Goal: Book appointment/travel/reservation

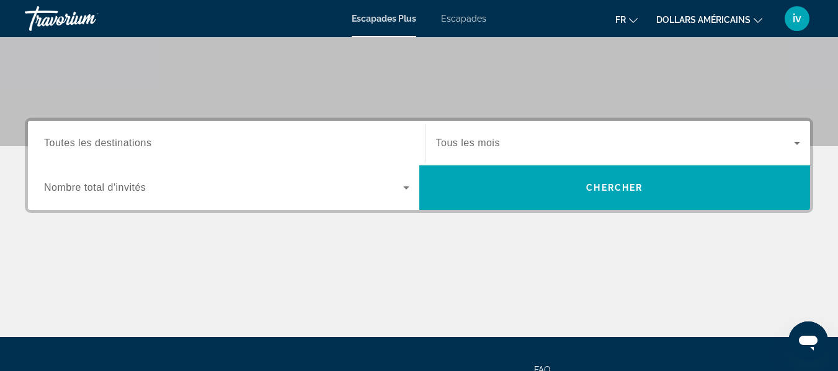
scroll to position [226, 0]
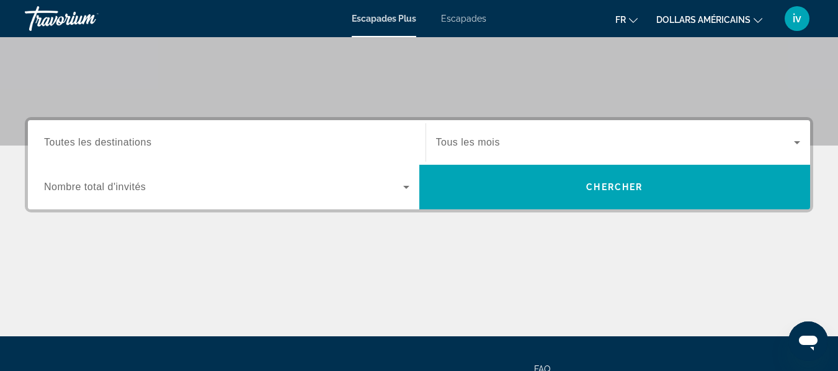
click at [105, 134] on div "Widget de recherche" at bounding box center [226, 142] width 365 height 35
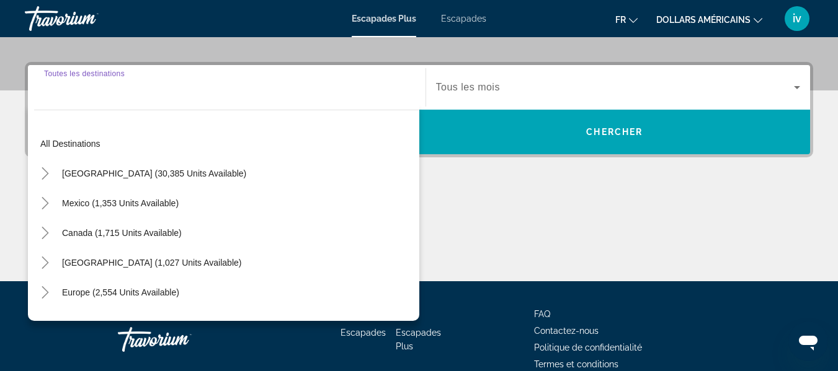
scroll to position [303, 0]
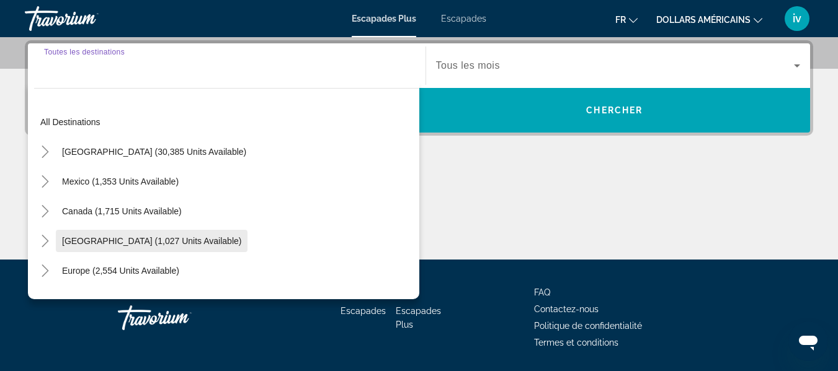
click at [141, 241] on span "[GEOGRAPHIC_DATA] (1,027 units available)" at bounding box center [151, 241] width 179 height 10
type input "**********"
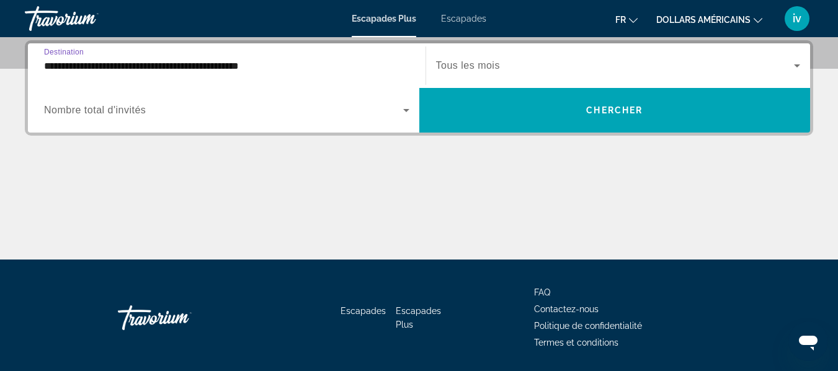
click at [405, 112] on icon "Widget de recherche" at bounding box center [406, 110] width 15 height 15
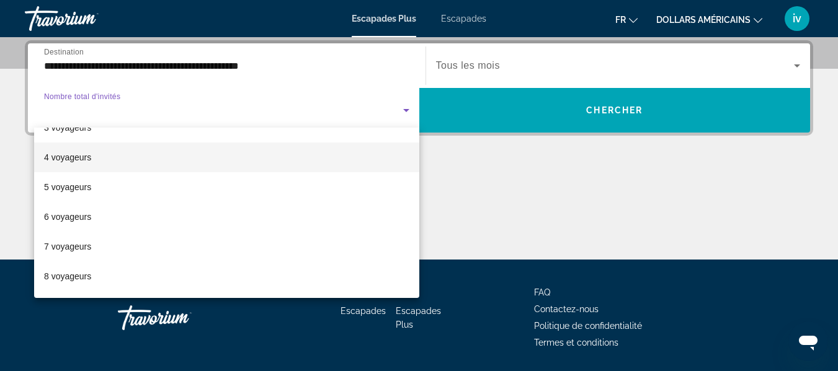
scroll to position [80, 0]
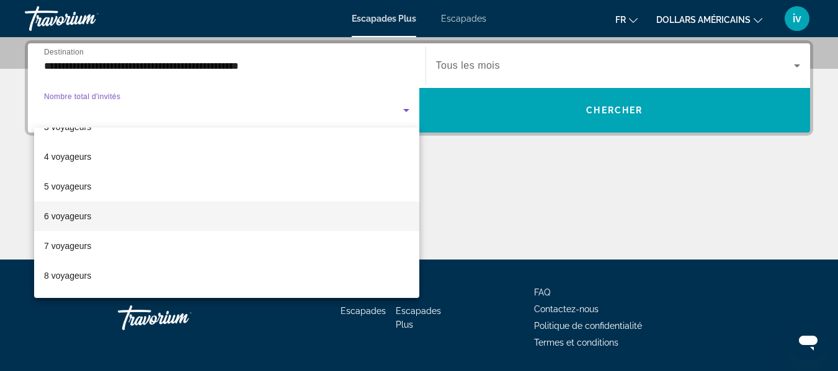
click at [75, 222] on span "6 voyageurs" at bounding box center [67, 216] width 47 height 15
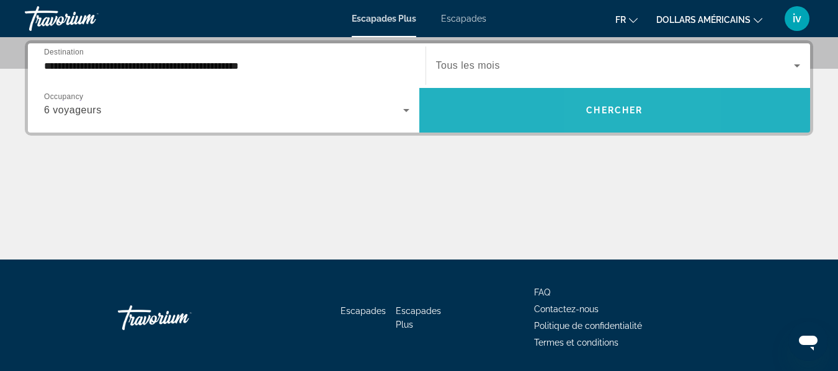
click at [608, 108] on span "Chercher" at bounding box center [614, 110] width 56 height 10
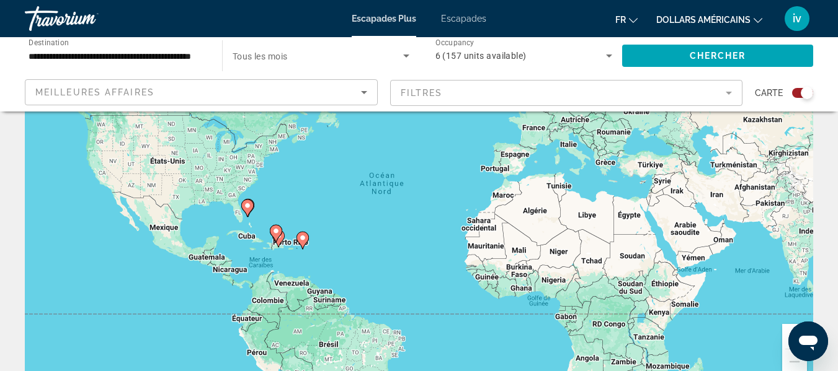
scroll to position [57, 0]
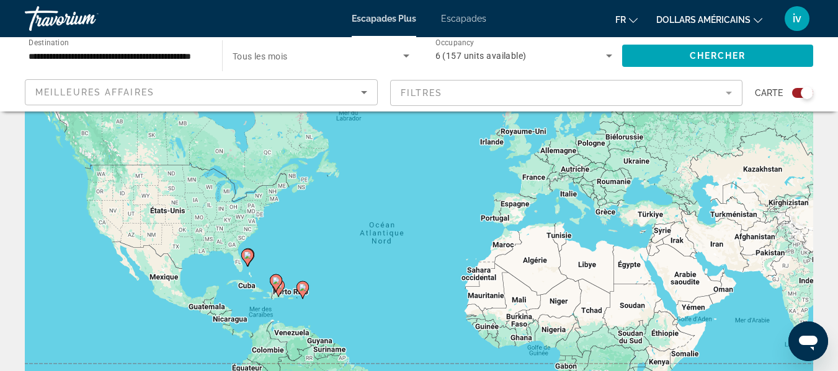
click at [753, 22] on button "dollars américains USD ($) MXN (Mex$) CAD (Can$) GBP (£) EUR (€) AUD (A$) NZD (…" at bounding box center [709, 20] width 106 height 18
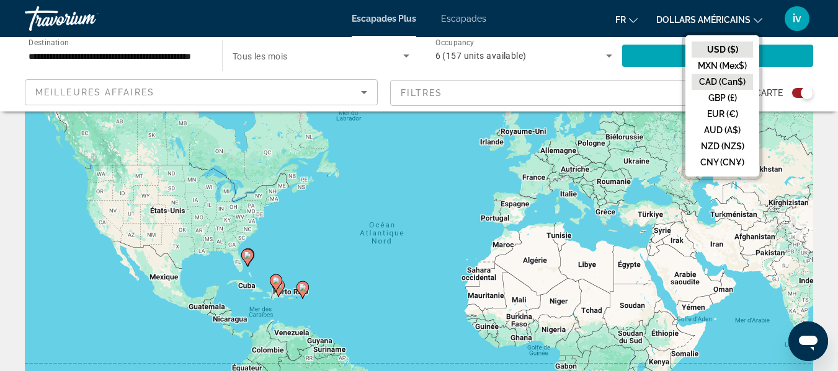
click at [720, 80] on button "CAD (Can$)" at bounding box center [721, 82] width 61 height 16
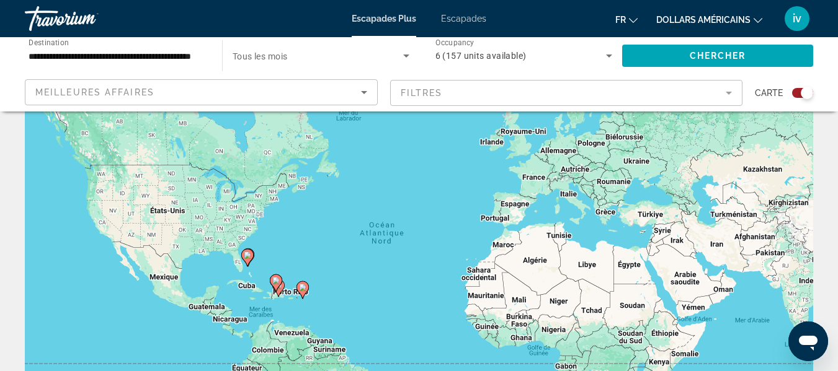
scroll to position [0, 0]
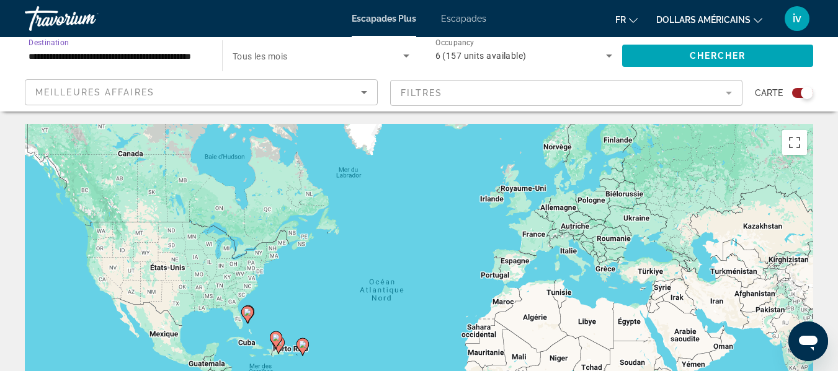
click at [195, 58] on input "**********" at bounding box center [117, 56] width 177 height 15
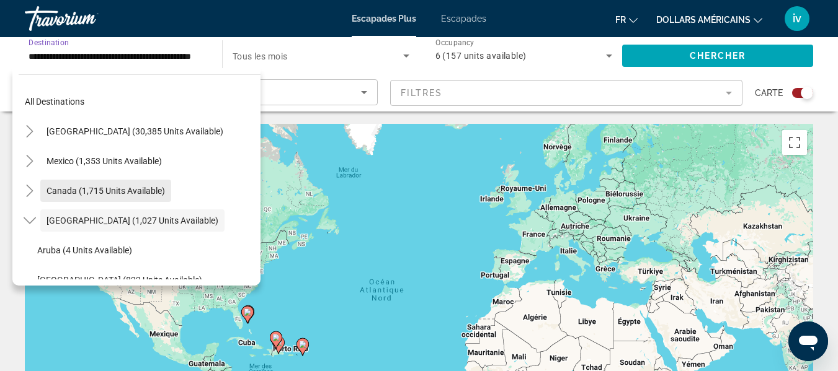
scroll to position [7, 0]
click at [99, 193] on span "Canada (1,715 units available)" at bounding box center [105, 190] width 118 height 10
type input "**********"
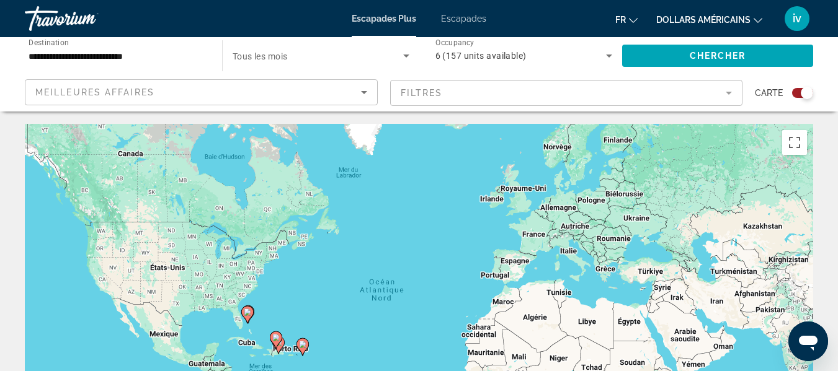
click at [415, 58] on div "Start Month Tous les mois" at bounding box center [321, 55] width 197 height 35
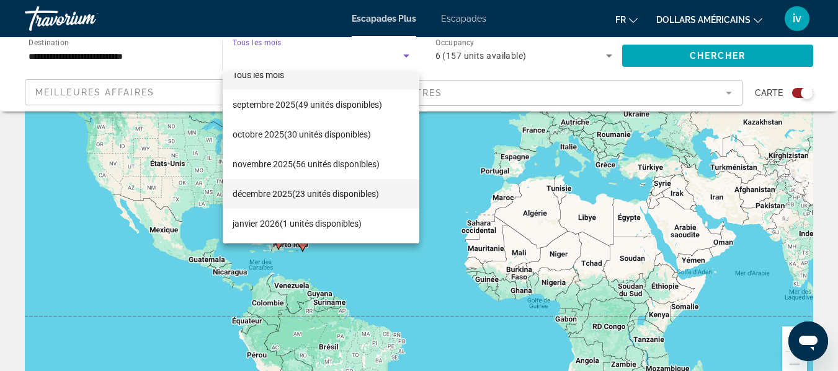
scroll to position [105, 0]
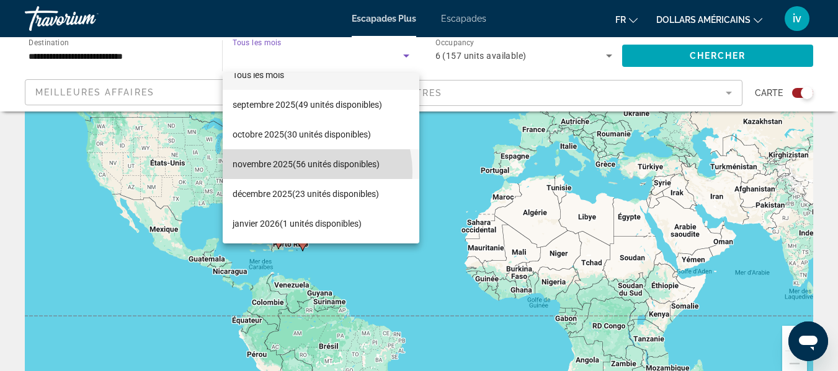
click at [307, 172] on mat-option "[DATE] (56 unités disponibles)" at bounding box center [321, 164] width 197 height 30
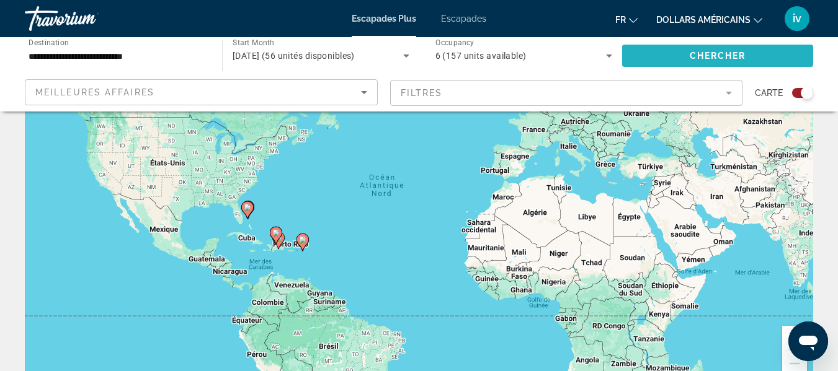
click at [708, 48] on span "Search widget" at bounding box center [717, 56] width 191 height 30
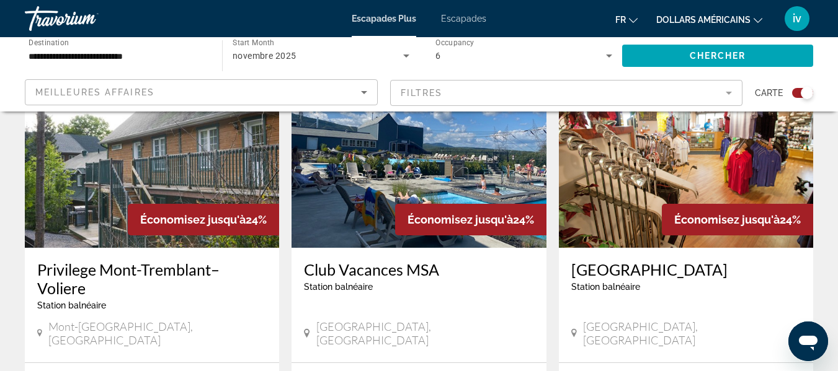
scroll to position [1398, 0]
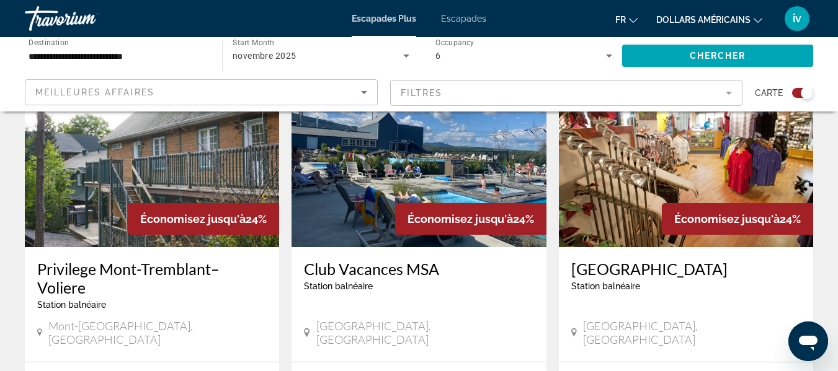
click at [141, 162] on img "Contenu principal" at bounding box center [152, 148] width 254 height 198
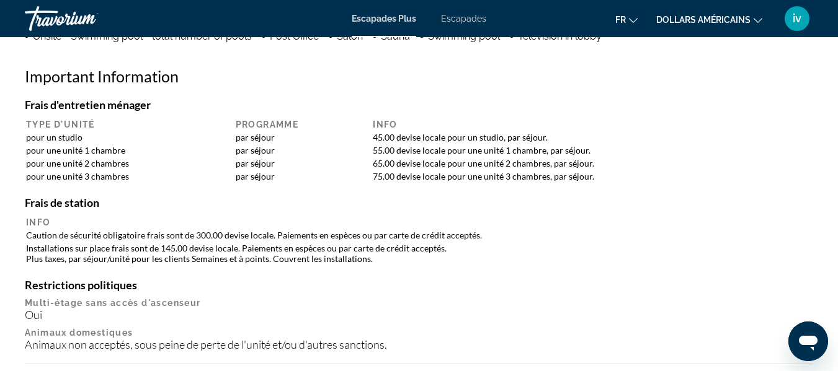
scroll to position [1369, 0]
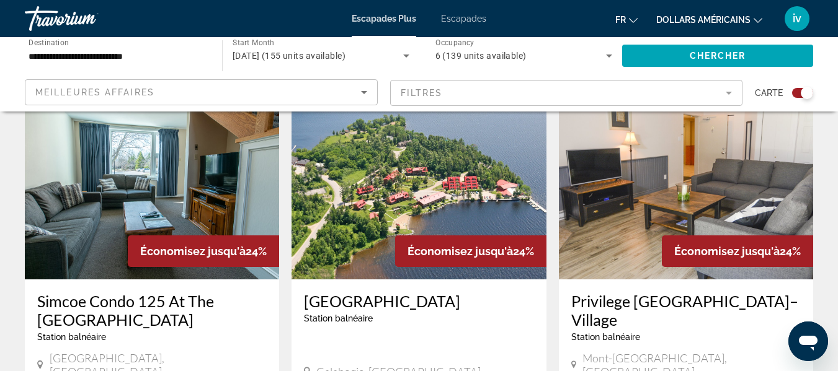
scroll to position [459, 0]
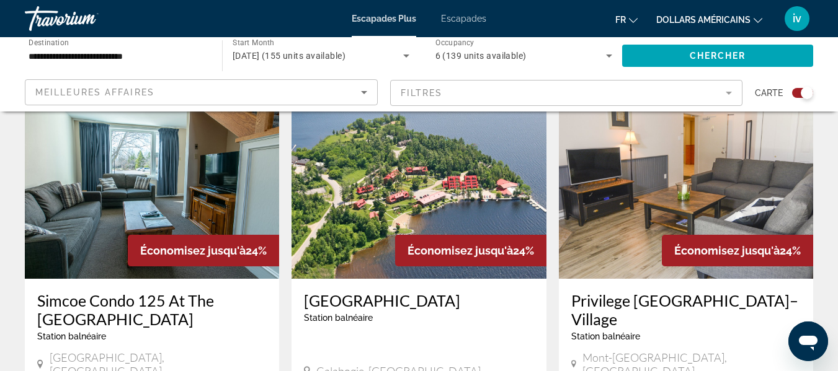
click at [179, 186] on img "Contenu principal" at bounding box center [152, 180] width 254 height 198
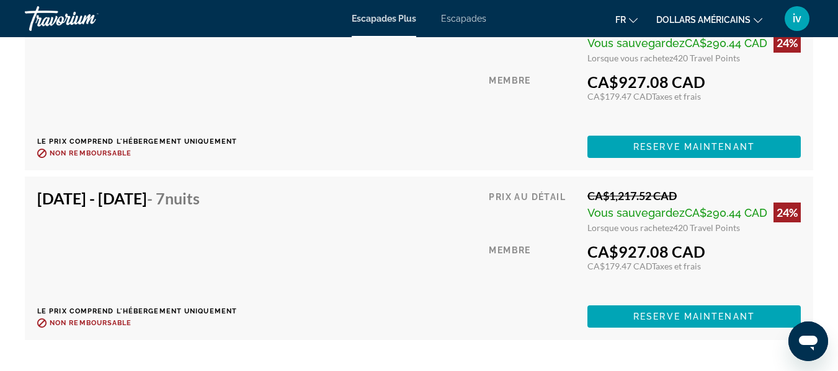
scroll to position [2647, 0]
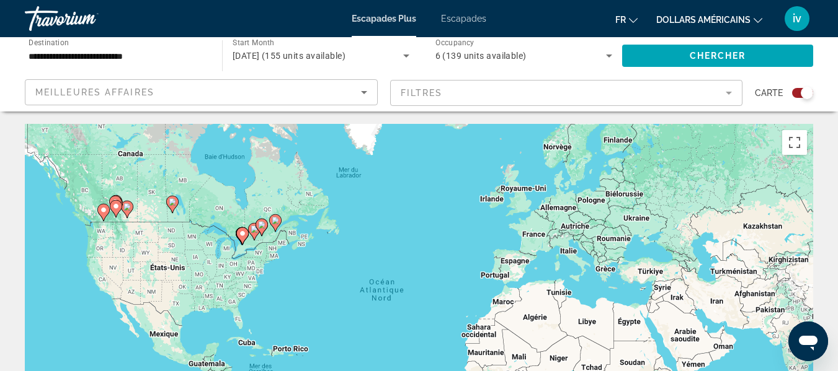
click at [103, 217] on icon "Contenu principal" at bounding box center [102, 213] width 11 height 16
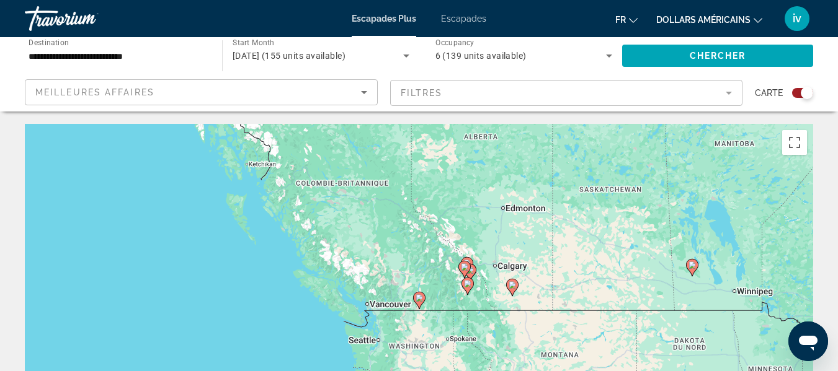
click at [419, 303] on icon "Contenu principal" at bounding box center [418, 301] width 11 height 16
type input "**********"
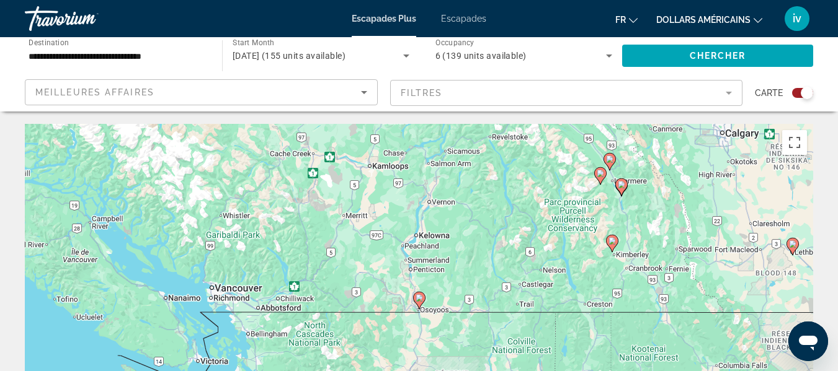
click at [419, 303] on icon "Contenu principal" at bounding box center [418, 301] width 11 height 16
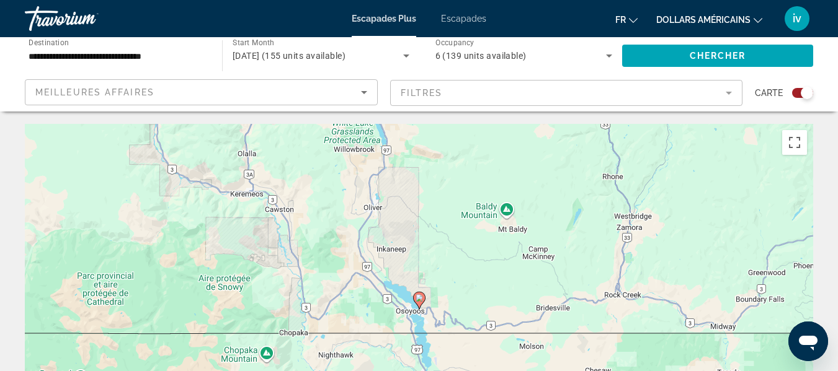
click at [419, 303] on icon "Contenu principal" at bounding box center [418, 301] width 11 height 16
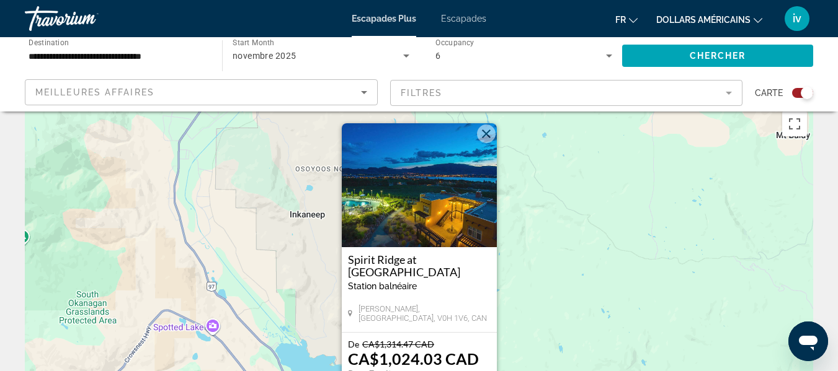
scroll to position [20, 0]
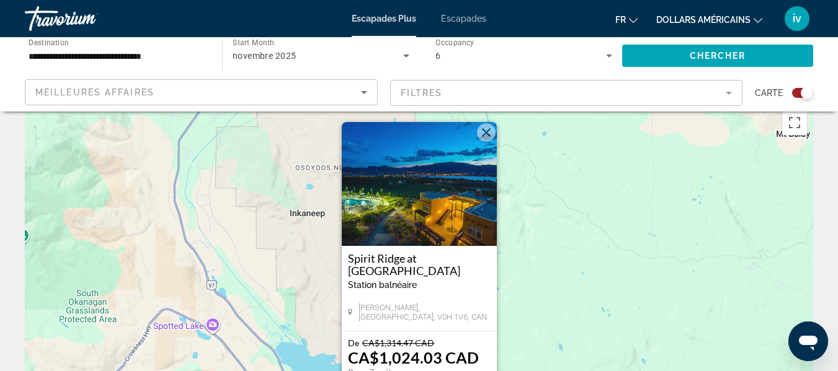
click at [420, 219] on img "Contenu principal" at bounding box center [419, 184] width 155 height 124
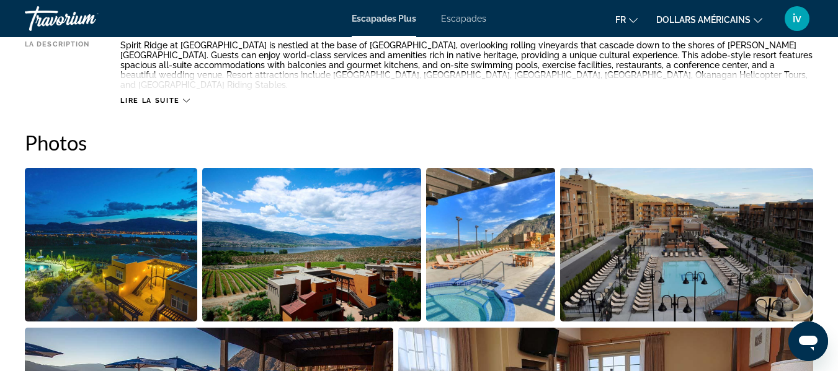
scroll to position [752, 0]
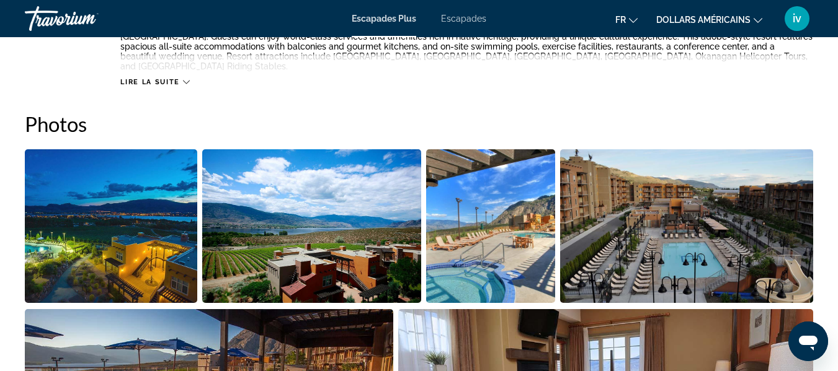
click at [284, 151] on img "Open full-screen image slider" at bounding box center [311, 226] width 219 height 154
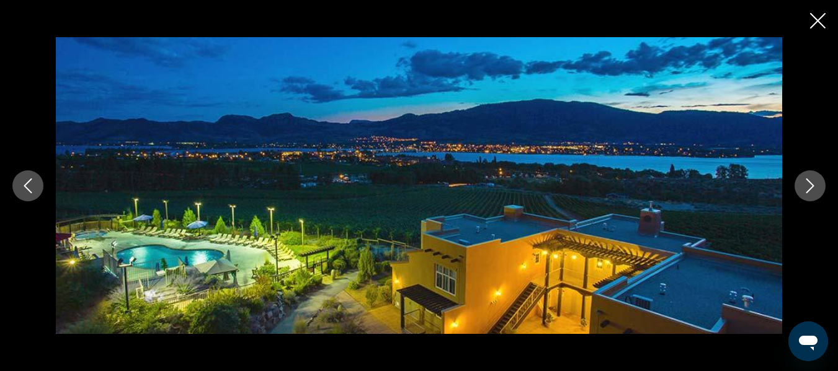
click at [799, 184] on button "Next image" at bounding box center [809, 185] width 31 height 31
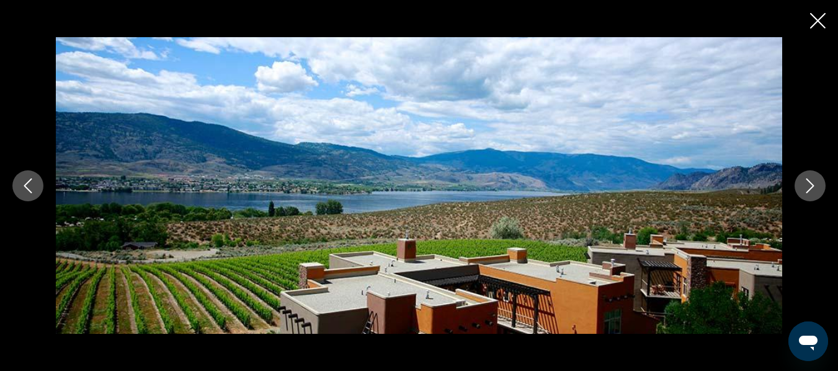
click at [799, 184] on button "Next image" at bounding box center [809, 185] width 31 height 31
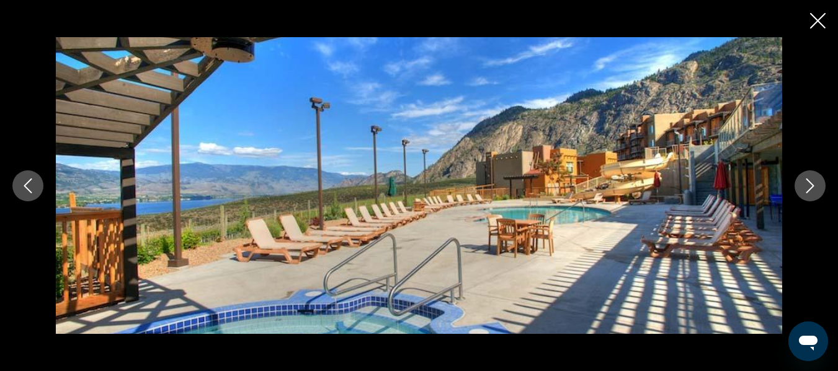
click at [799, 184] on button "Next image" at bounding box center [809, 185] width 31 height 31
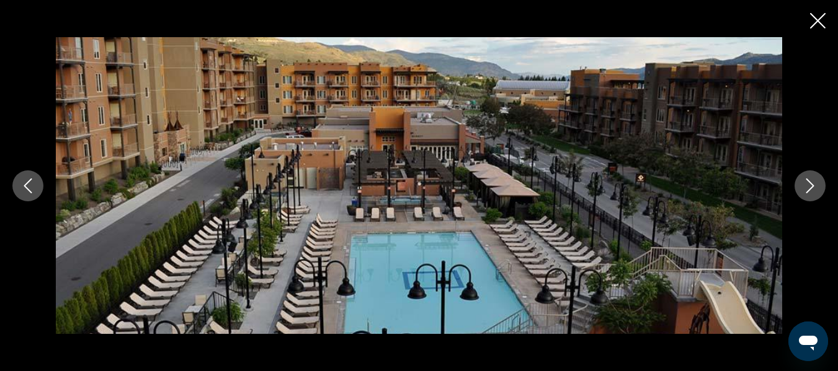
click at [809, 185] on icon "Next image" at bounding box center [809, 186] width 15 height 15
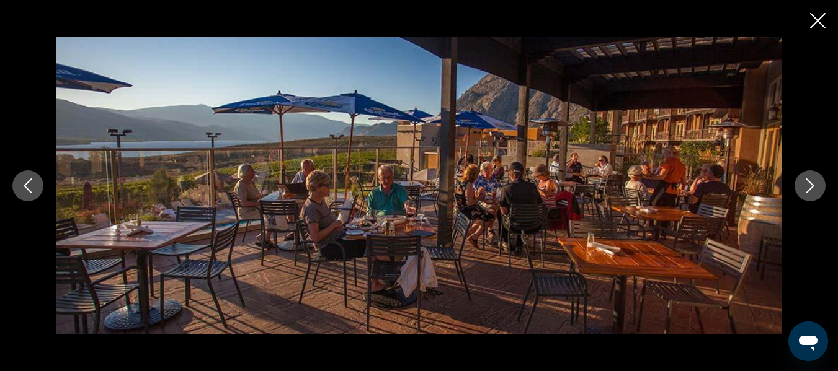
click at [809, 185] on icon "Next image" at bounding box center [809, 186] width 15 height 15
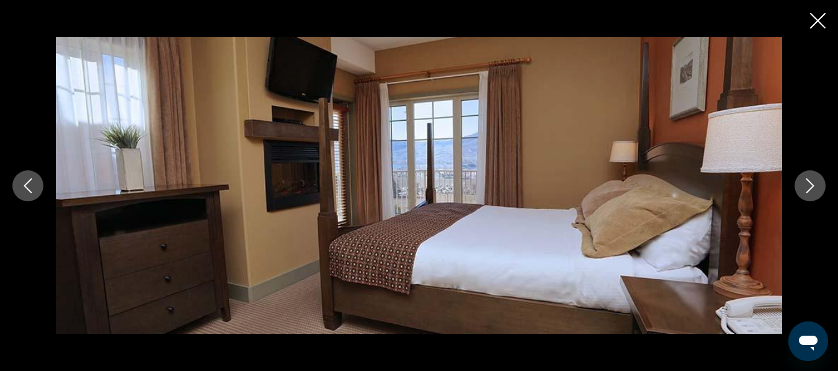
click at [809, 185] on icon "Next image" at bounding box center [809, 186] width 15 height 15
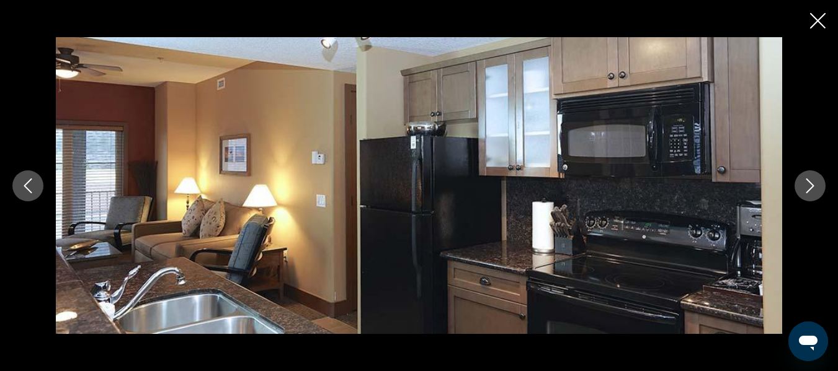
click at [809, 185] on icon "Next image" at bounding box center [809, 186] width 15 height 15
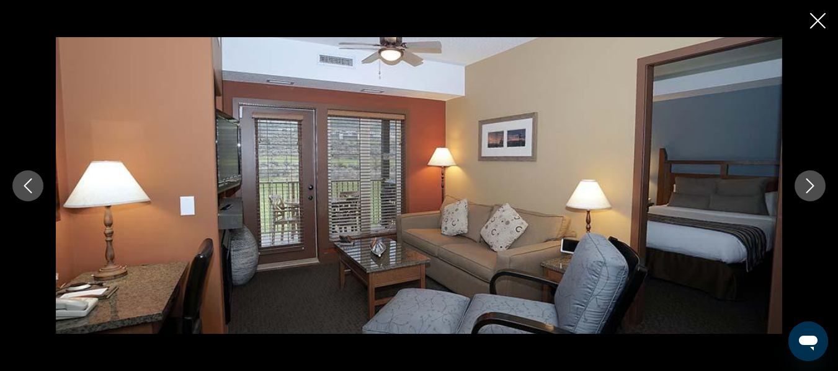
click at [809, 185] on icon "Next image" at bounding box center [809, 186] width 15 height 15
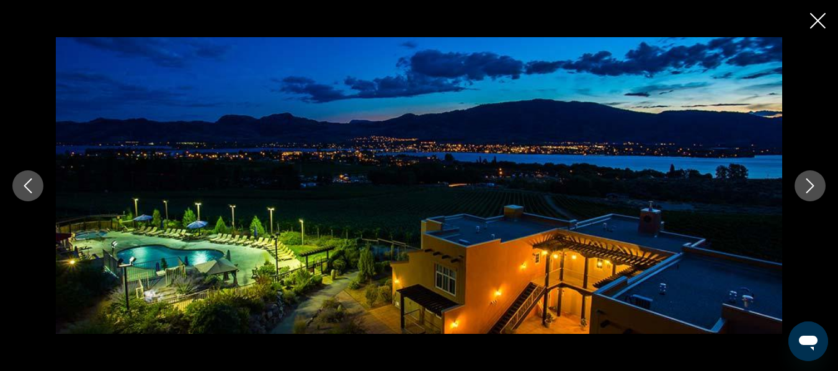
click at [809, 185] on icon "Next image" at bounding box center [809, 186] width 15 height 15
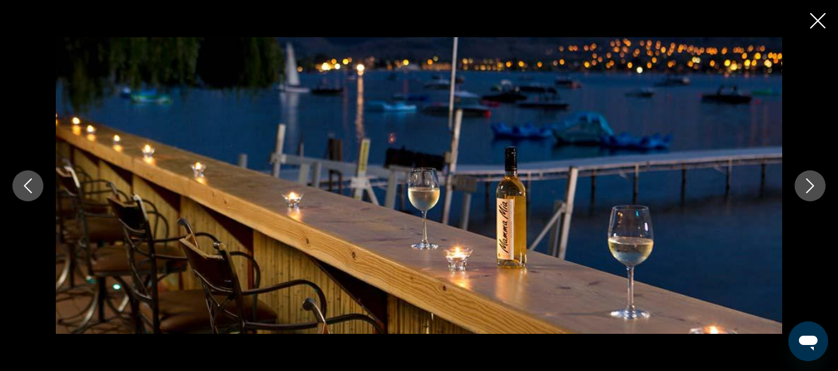
click at [809, 185] on icon "Next image" at bounding box center [809, 186] width 15 height 15
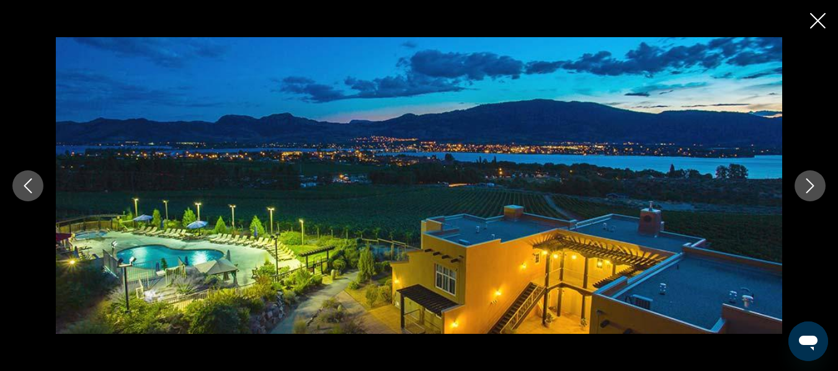
click at [809, 185] on icon "Next image" at bounding box center [809, 186] width 15 height 15
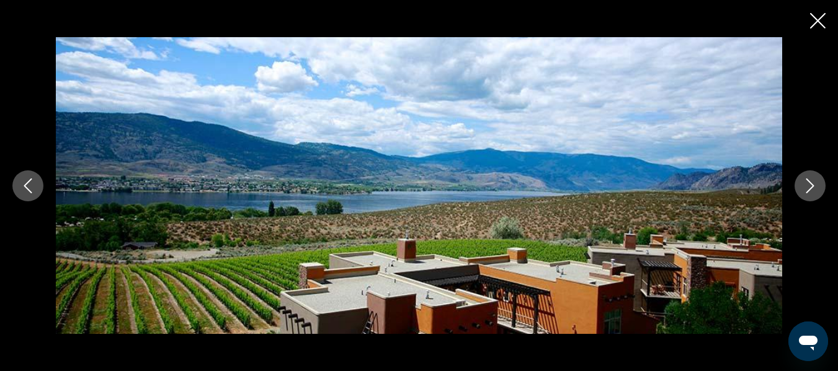
click at [809, 185] on icon "Next image" at bounding box center [809, 186] width 15 height 15
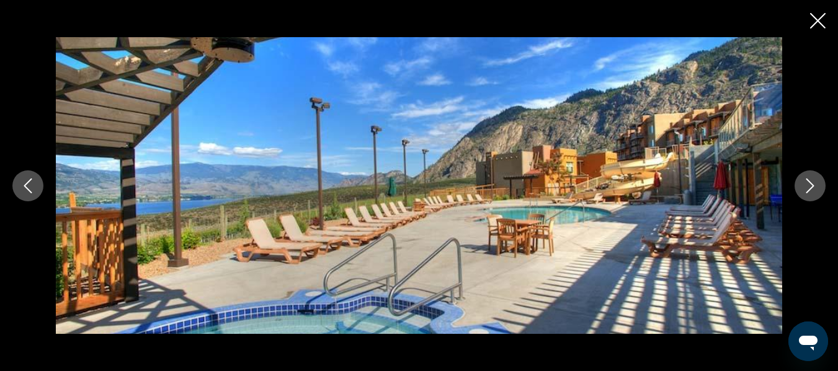
click at [809, 185] on icon "Next image" at bounding box center [809, 186] width 15 height 15
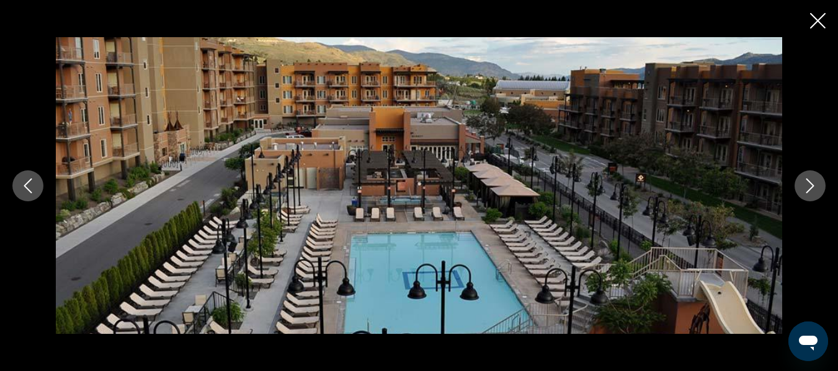
click at [812, 15] on icon "Close slideshow" at bounding box center [817, 20] width 15 height 15
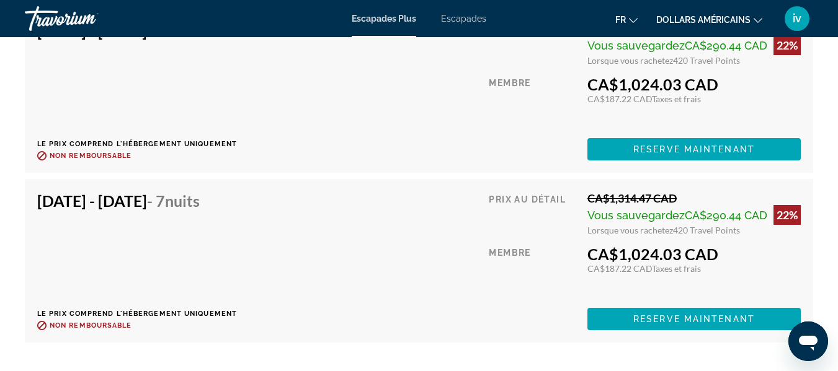
scroll to position [2556, 0]
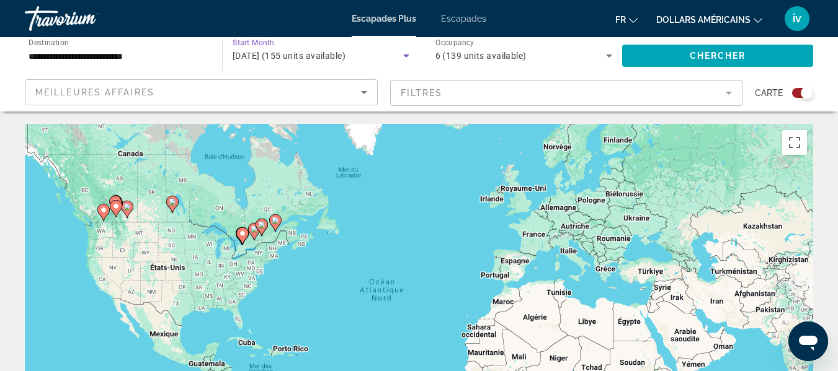
click at [402, 51] on icon "Search widget" at bounding box center [406, 55] width 15 height 15
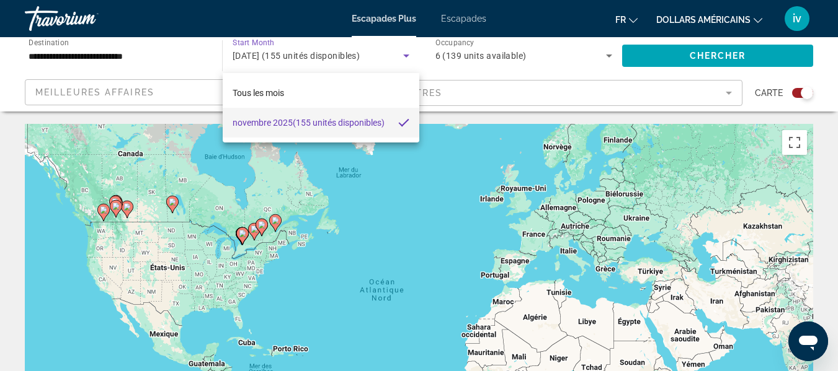
click at [378, 55] on div at bounding box center [419, 185] width 838 height 371
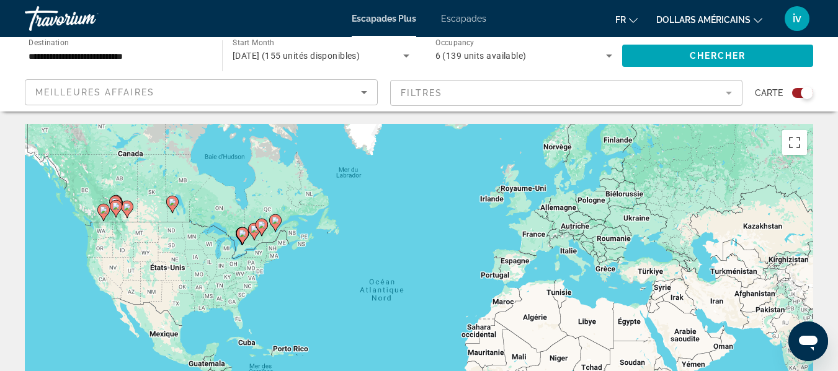
click at [405, 57] on icon "Search widget" at bounding box center [406, 56] width 6 height 3
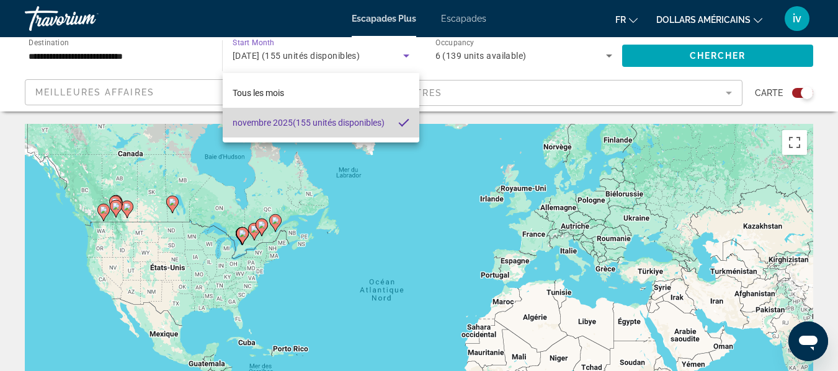
click at [391, 120] on mat-option "[DATE] (155 unités disponibles)" at bounding box center [321, 123] width 197 height 30
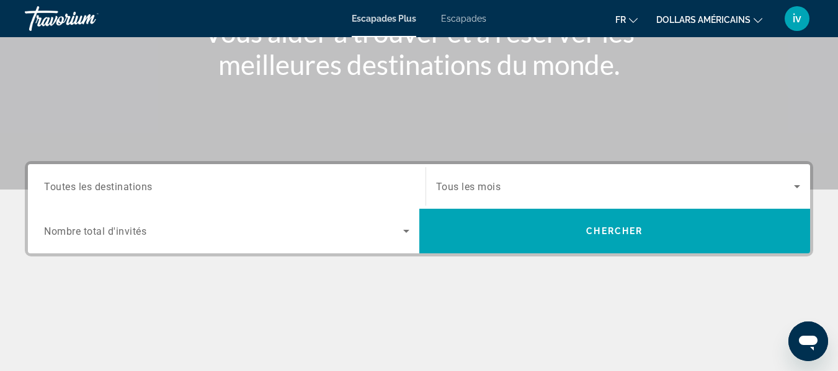
scroll to position [187, 0]
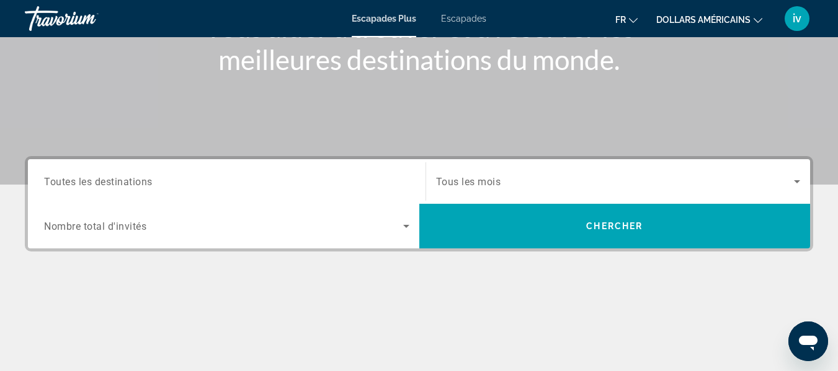
click at [298, 164] on div "Search widget" at bounding box center [226, 181] width 365 height 35
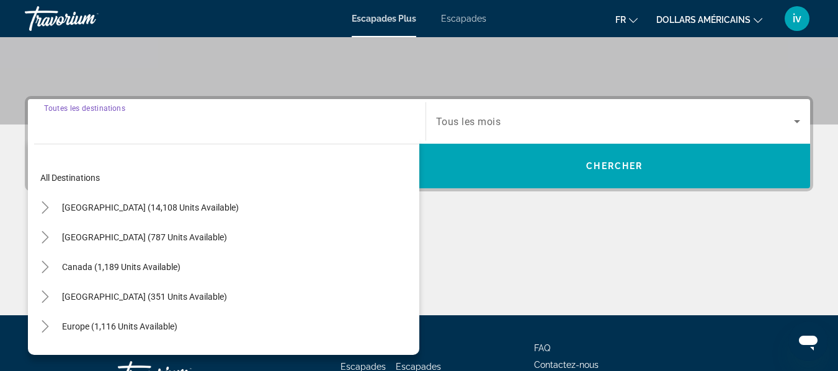
scroll to position [303, 0]
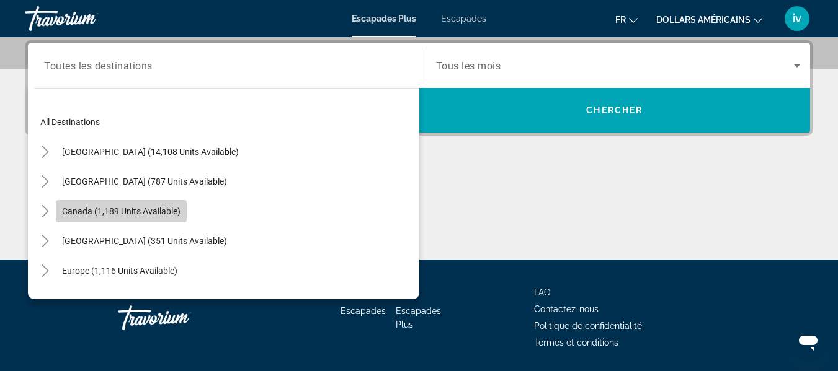
click at [122, 216] on span "Search widget" at bounding box center [121, 212] width 131 height 30
type input "**********"
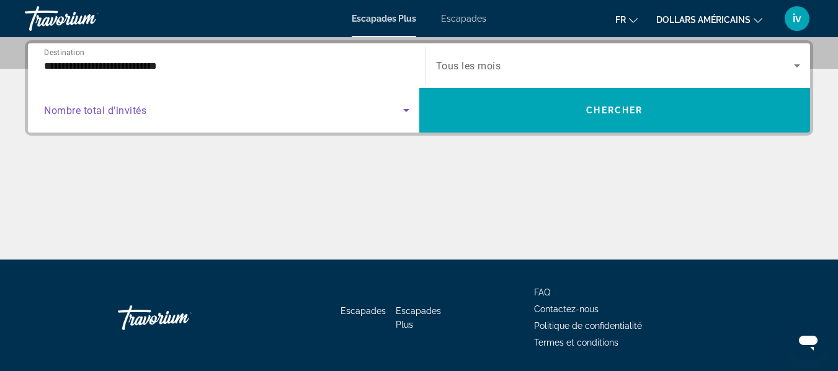
click at [401, 112] on icon "Search widget" at bounding box center [406, 110] width 15 height 15
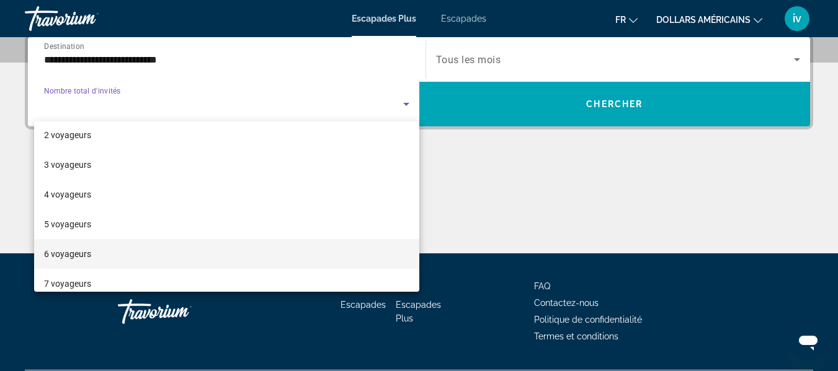
scroll to position [0, 0]
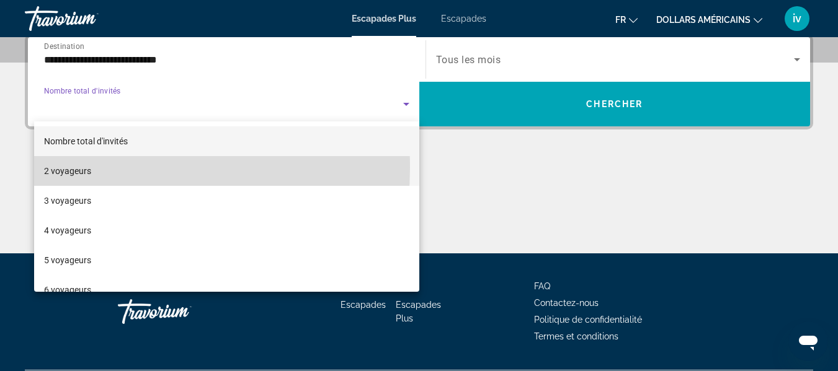
click at [79, 167] on font "2 voyageurs" at bounding box center [67, 171] width 47 height 10
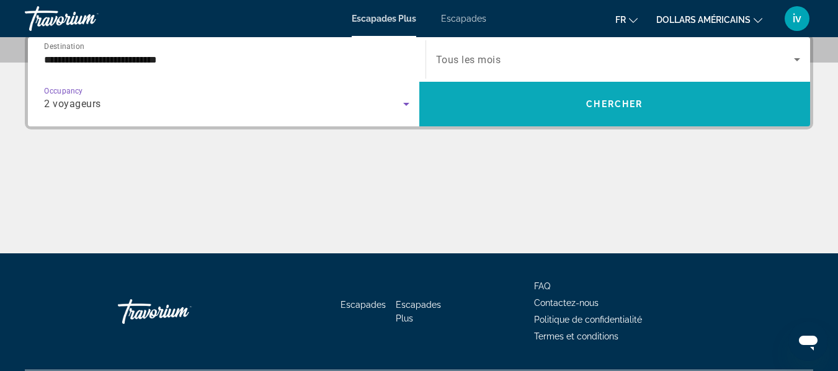
click at [598, 96] on span "Search widget" at bounding box center [614, 104] width 391 height 30
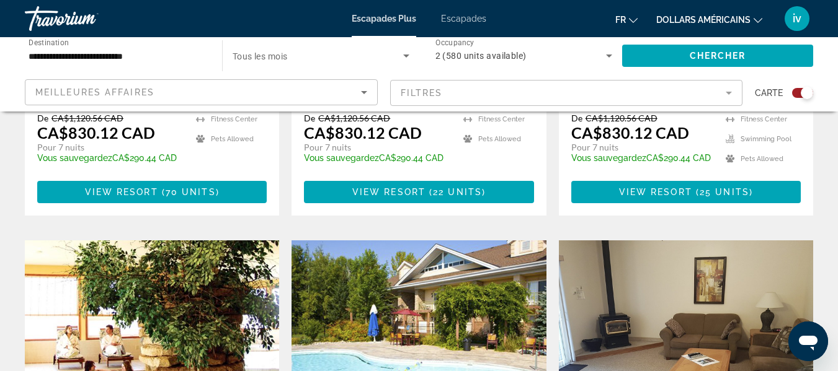
scroll to position [761, 0]
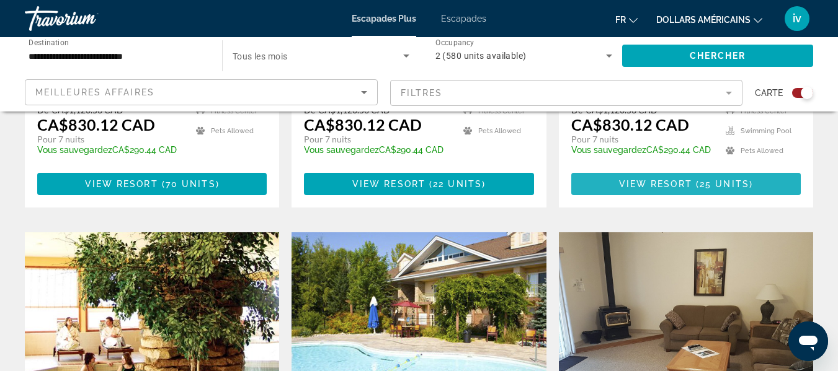
click at [683, 179] on span "View Resort" at bounding box center [655, 184] width 73 height 10
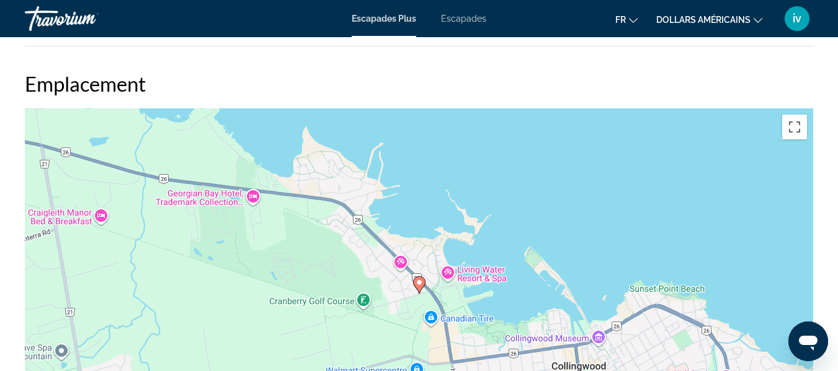
scroll to position [1991, 0]
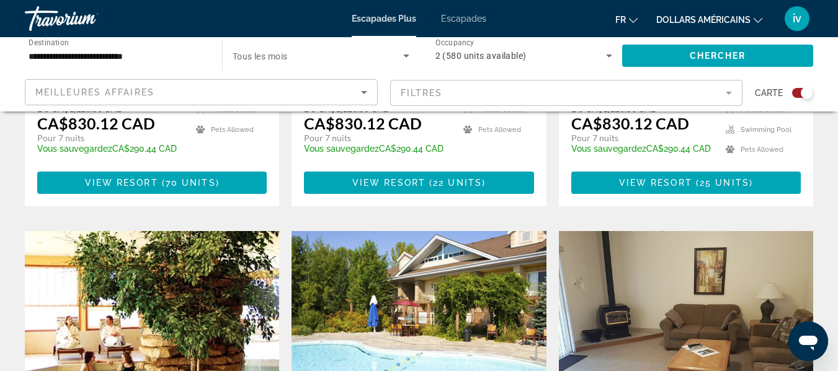
scroll to position [741, 0]
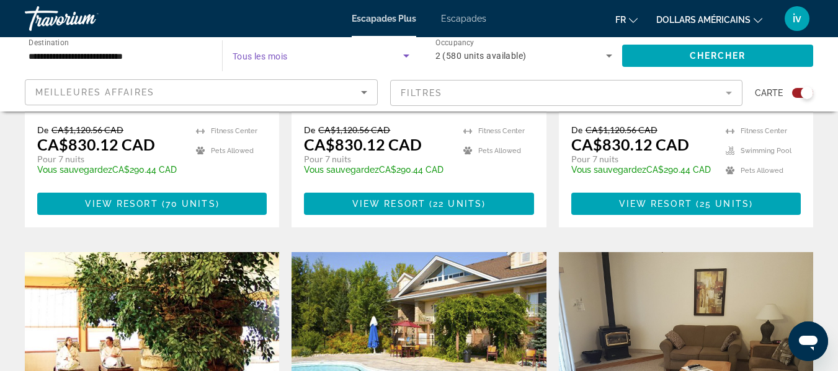
click at [404, 58] on icon "Search widget" at bounding box center [406, 55] width 15 height 15
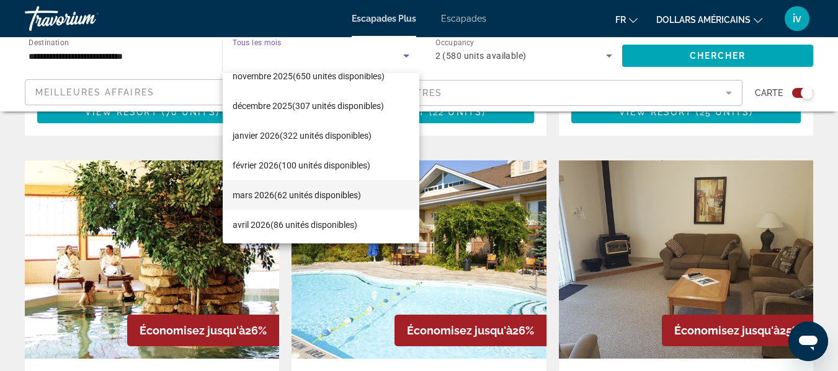
scroll to position [137, 0]
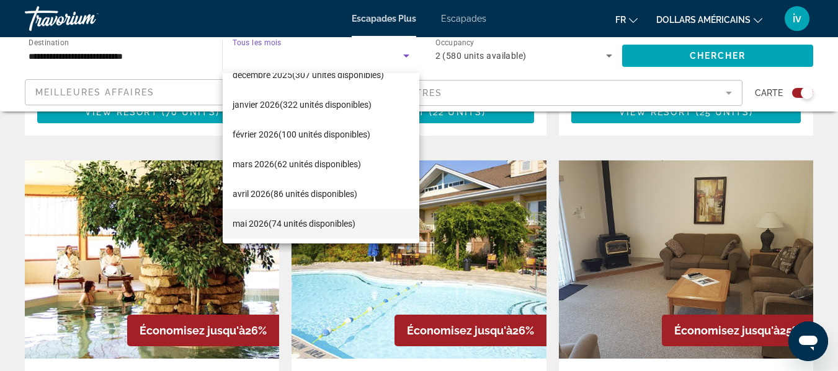
click at [303, 221] on font "(74 unités disponibles)" at bounding box center [311, 224] width 87 height 10
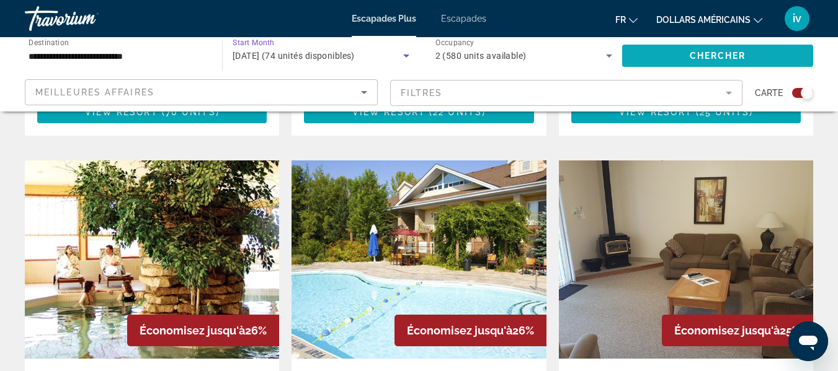
click at [690, 46] on span "Search widget" at bounding box center [717, 56] width 191 height 30
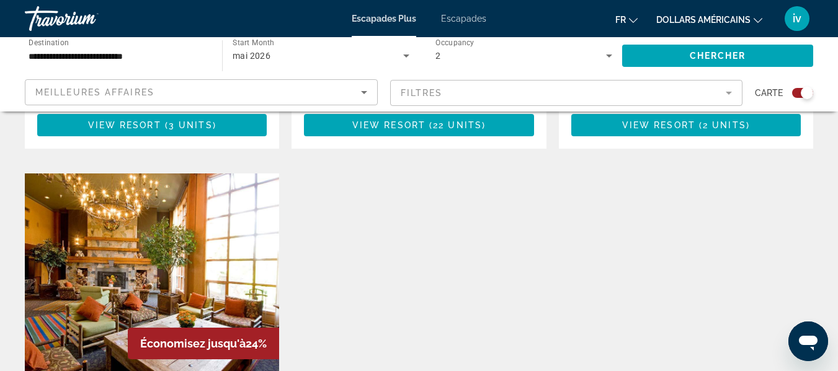
scroll to position [1247, 0]
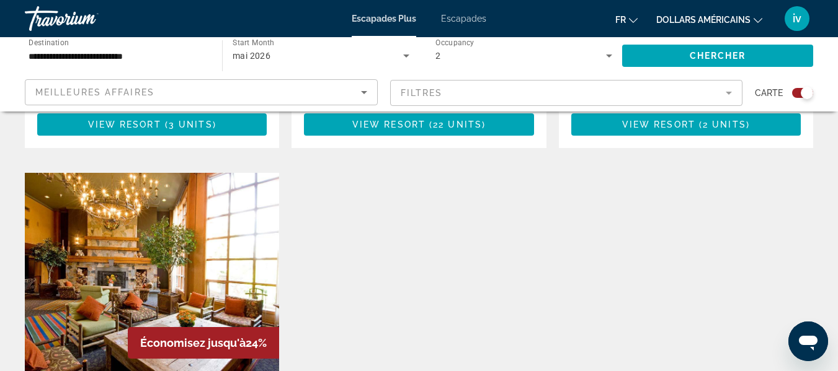
click at [608, 55] on icon "Search widget" at bounding box center [609, 56] width 6 height 3
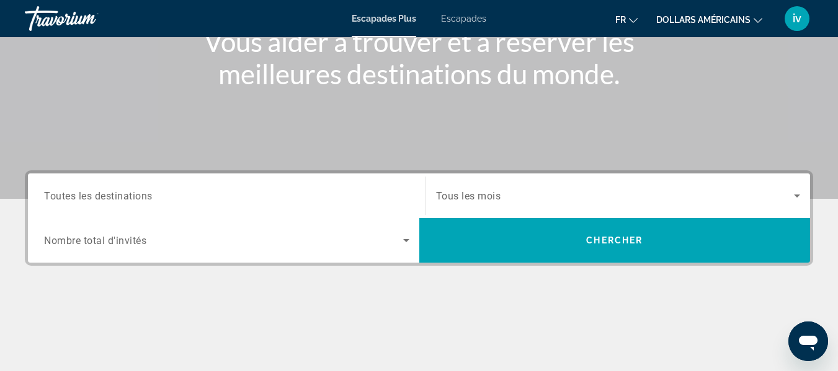
scroll to position [180, 0]
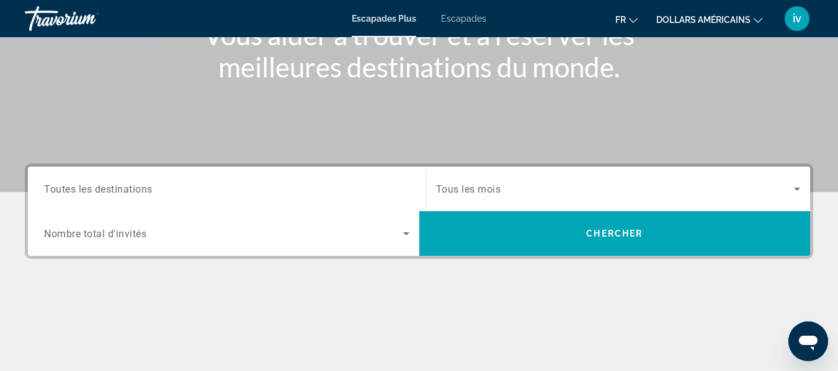
click at [344, 183] on input "Destination Toutes les destinations" at bounding box center [226, 189] width 365 height 15
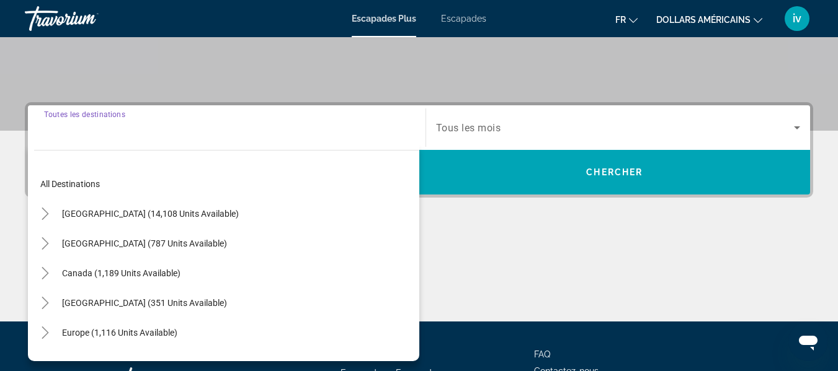
scroll to position [303, 0]
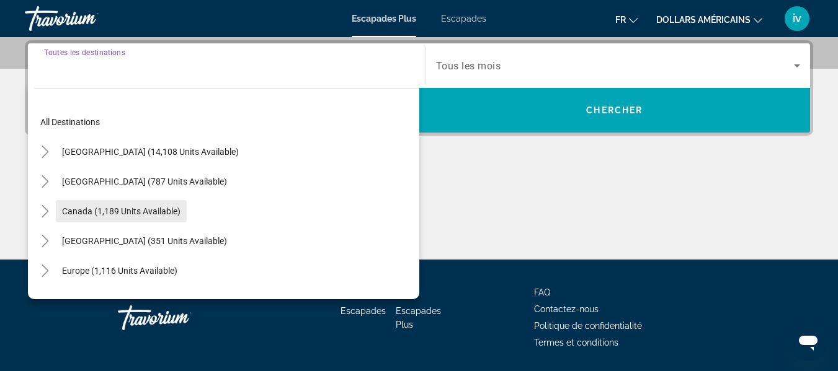
click at [122, 210] on span "Canada (1,189 units available)" at bounding box center [121, 211] width 118 height 10
type input "**********"
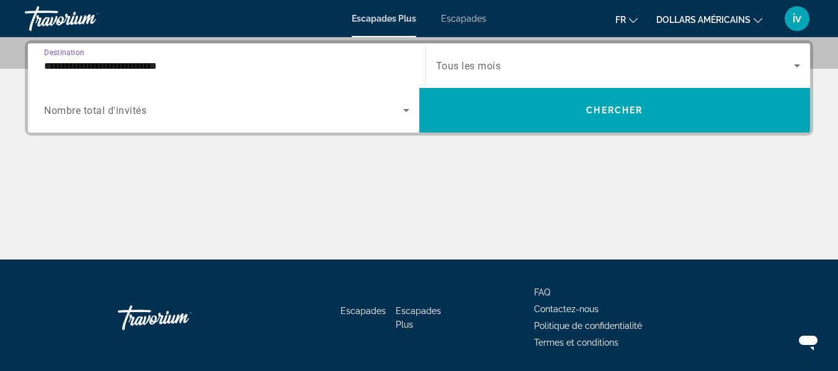
click at [538, 73] on span "Search widget" at bounding box center [615, 65] width 358 height 15
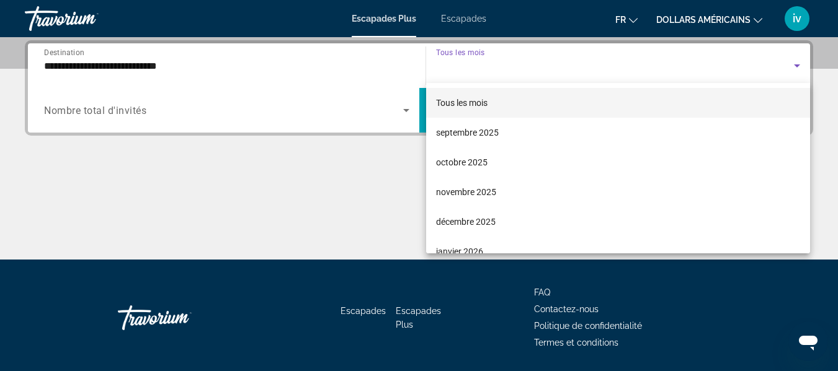
click at [401, 111] on div at bounding box center [419, 185] width 838 height 371
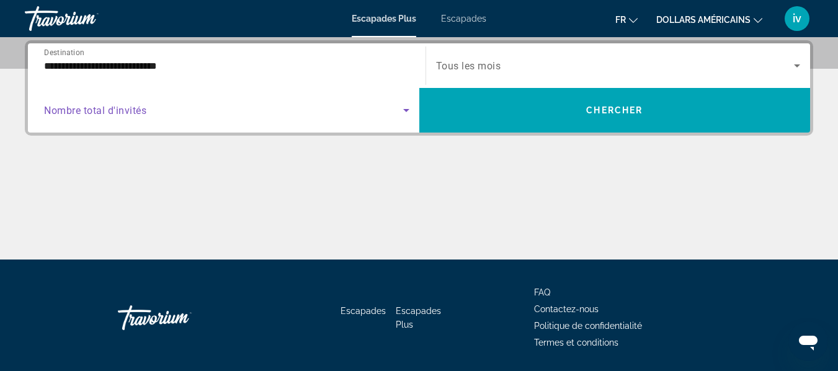
click at [409, 112] on icon "Search widget" at bounding box center [406, 110] width 15 height 15
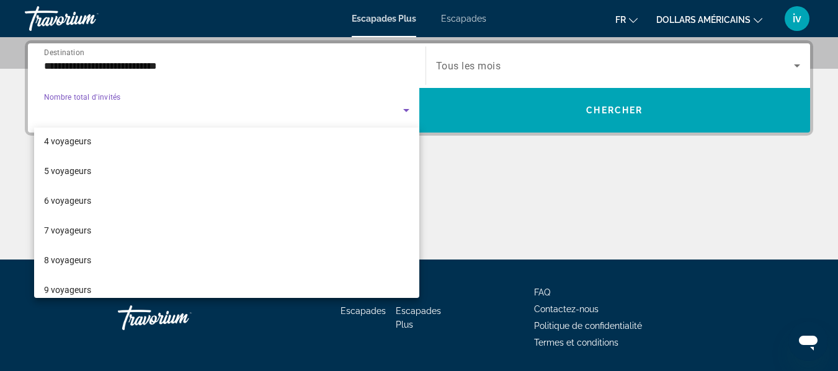
scroll to position [96, 0]
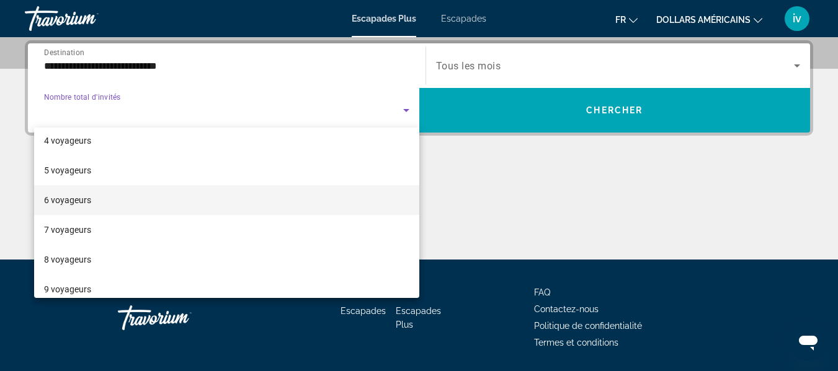
click at [118, 212] on mat-option "6 voyageurs" at bounding box center [226, 200] width 385 height 30
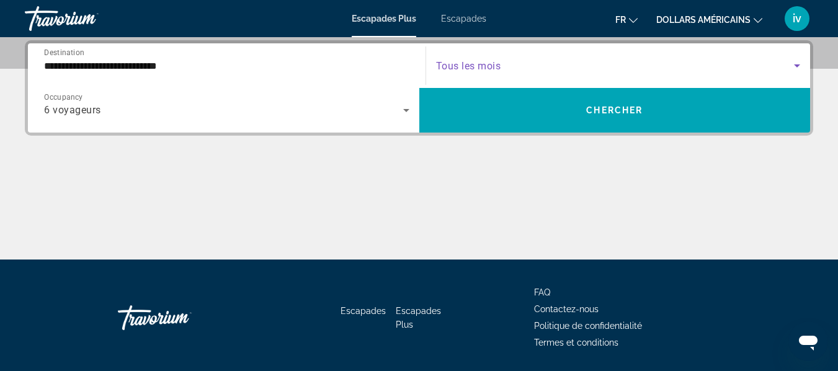
click at [797, 59] on icon "Search widget" at bounding box center [796, 65] width 15 height 15
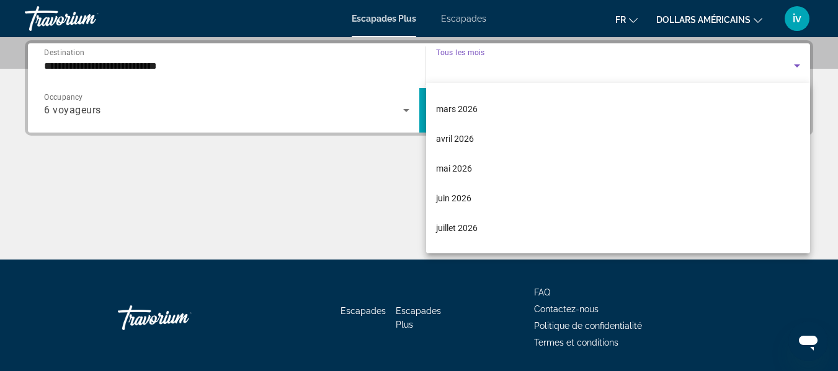
scroll to position [204, 0]
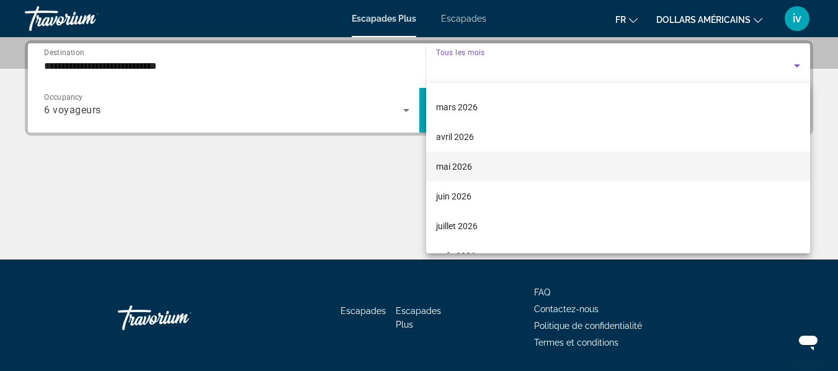
click at [444, 168] on font "mai 2026" at bounding box center [454, 167] width 36 height 10
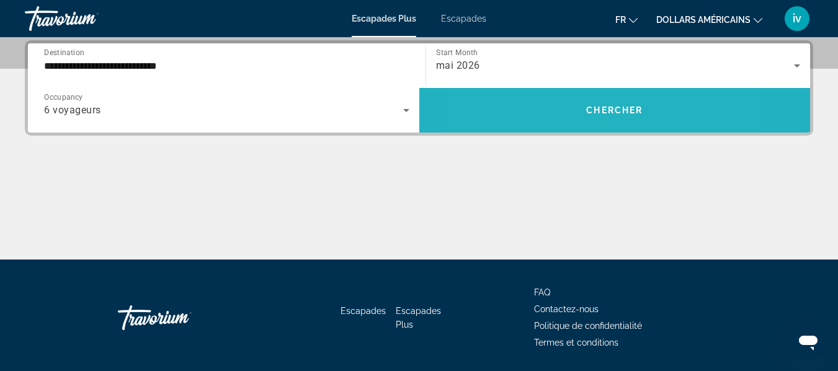
click at [551, 129] on span "Search widget" at bounding box center [614, 110] width 391 height 45
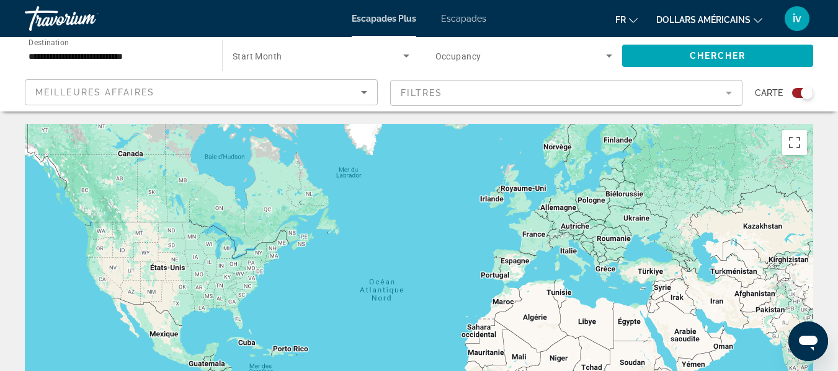
click at [403, 59] on icon "Search widget" at bounding box center [406, 55] width 15 height 15
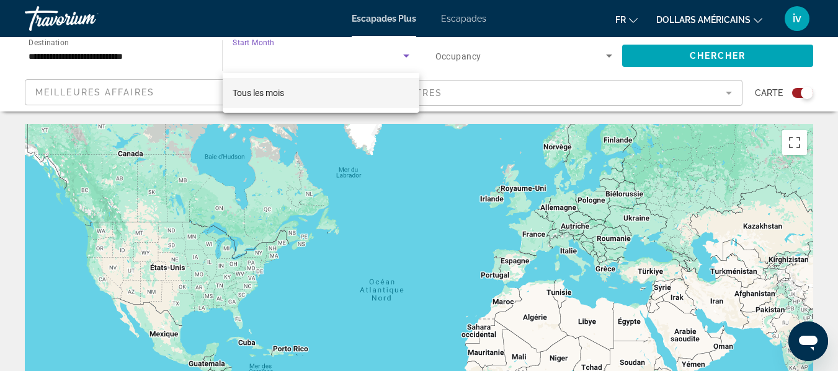
click at [608, 56] on div at bounding box center [419, 185] width 838 height 371
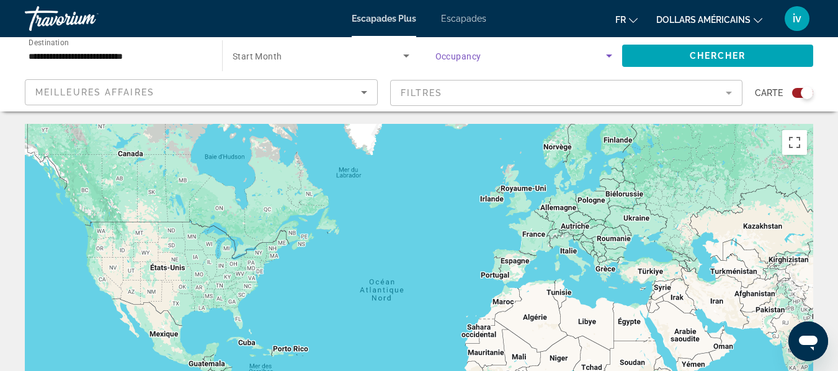
click at [608, 56] on icon "Search widget" at bounding box center [609, 56] width 6 height 3
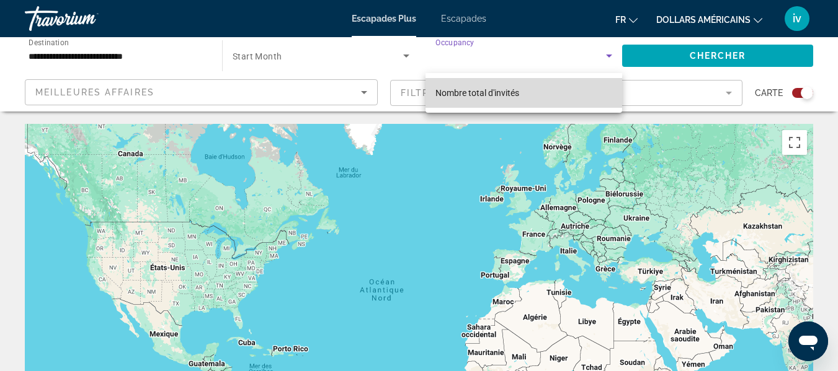
click at [510, 98] on span "Nombre total d'invités" at bounding box center [477, 93] width 84 height 15
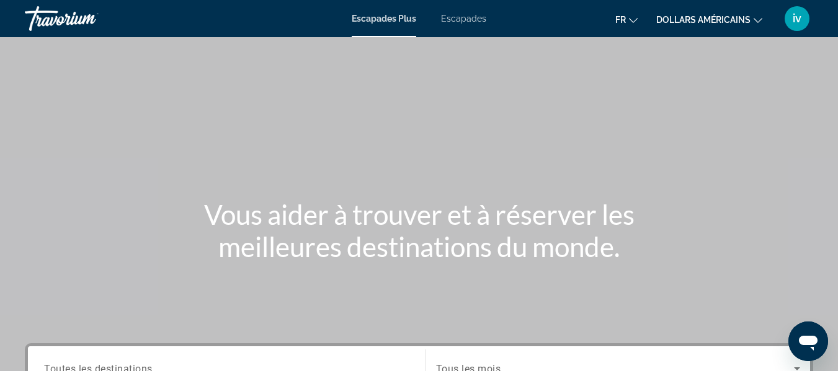
click at [751, 19] on button "dollars américains USD ($) MXN (Mex$) CAD (Can$) GBP (£) EUR (€) AUD (A$) NZD (…" at bounding box center [709, 20] width 106 height 18
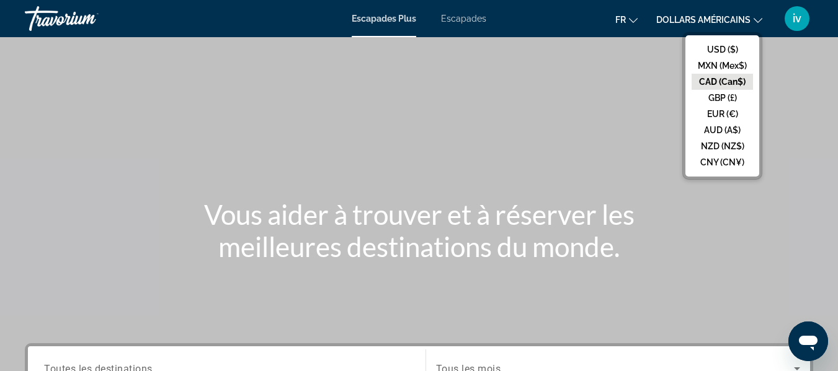
click at [725, 80] on button "CAD (Can$)" at bounding box center [721, 82] width 61 height 16
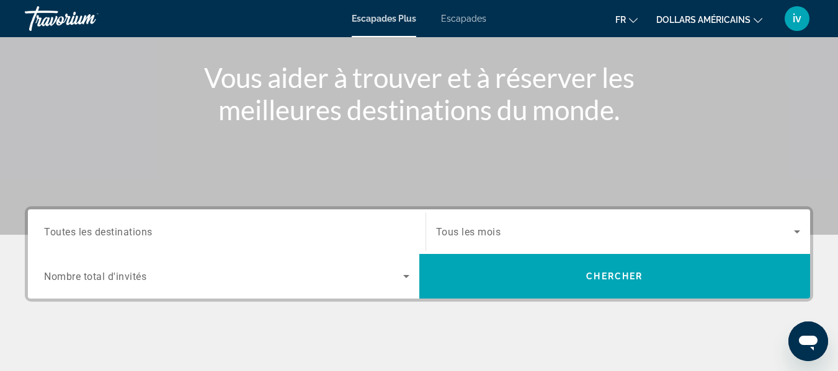
scroll to position [281, 0]
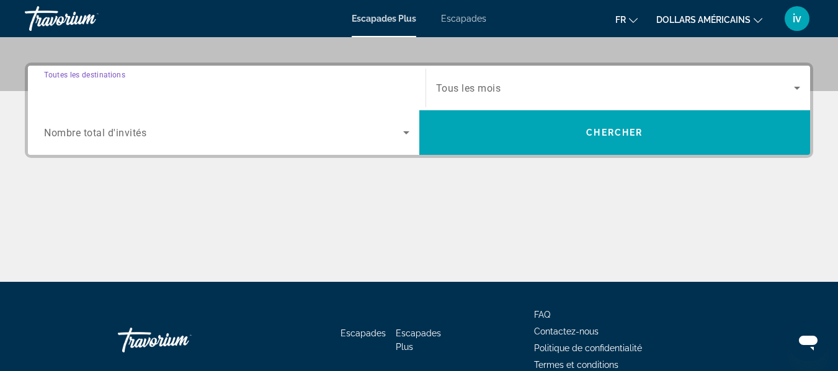
click at [318, 83] on input "Destination Toutes les destinations" at bounding box center [226, 88] width 365 height 15
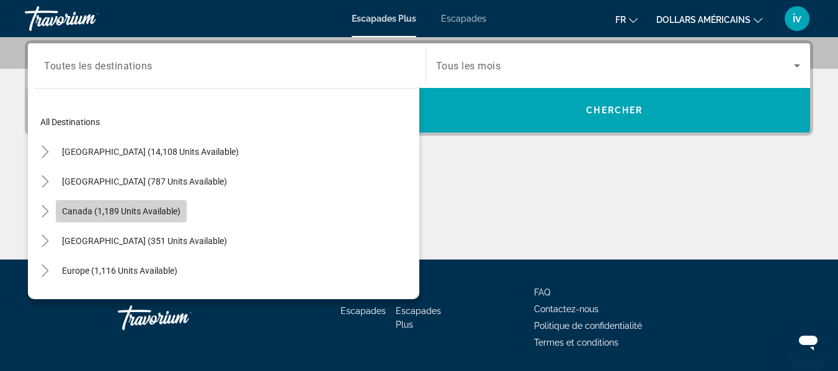
click at [95, 208] on span "Canada (1,189 units available)" at bounding box center [121, 211] width 118 height 10
type input "**********"
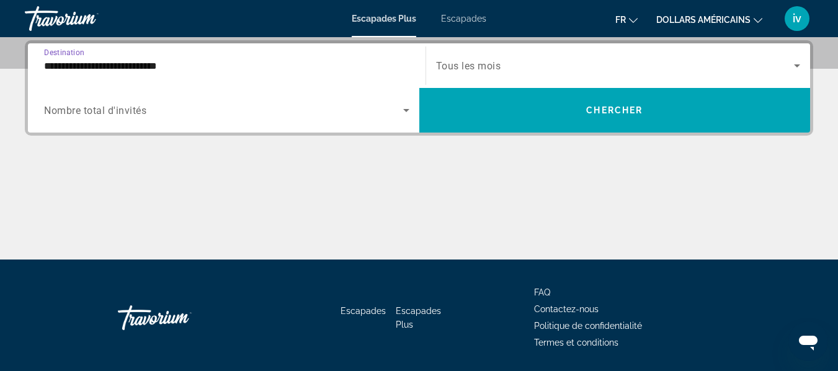
click at [552, 70] on span "Search widget" at bounding box center [615, 65] width 358 height 15
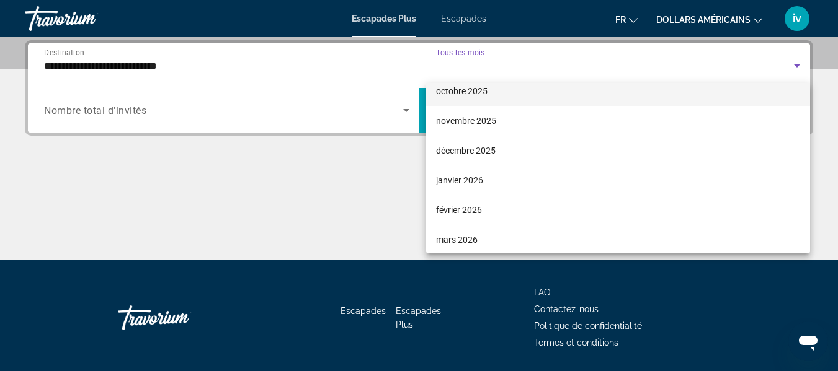
scroll to position [61, 0]
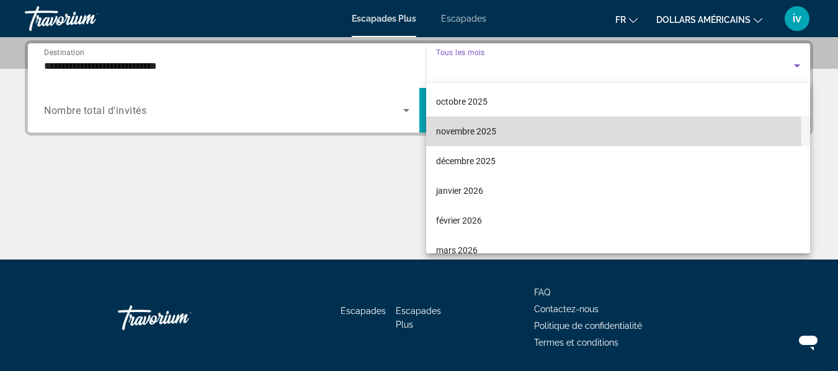
click at [457, 139] on mat-option "novembre 2025" at bounding box center [618, 132] width 384 height 30
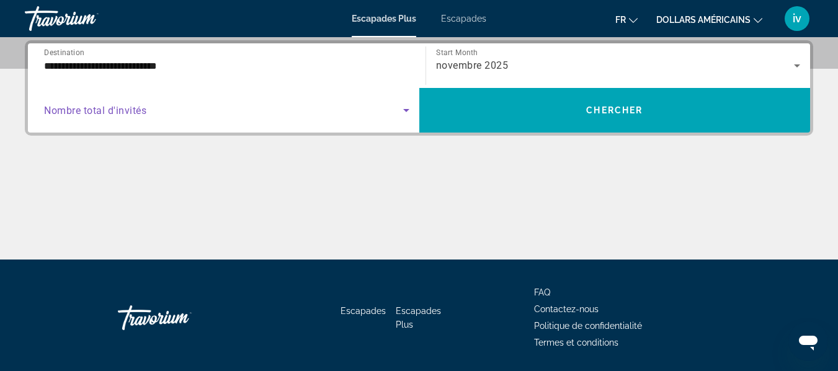
click at [400, 104] on icon "Search widget" at bounding box center [406, 110] width 15 height 15
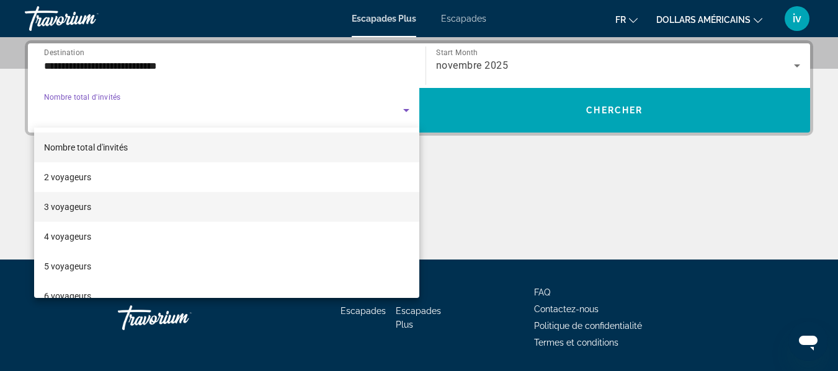
scroll to position [137, 0]
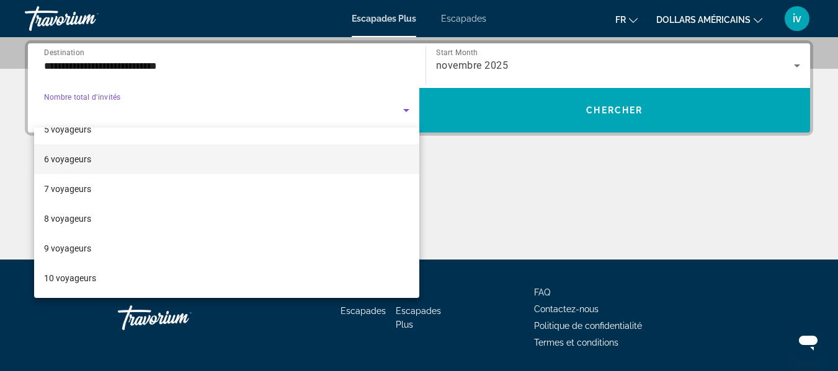
click at [63, 165] on span "6 voyageurs" at bounding box center [67, 159] width 47 height 15
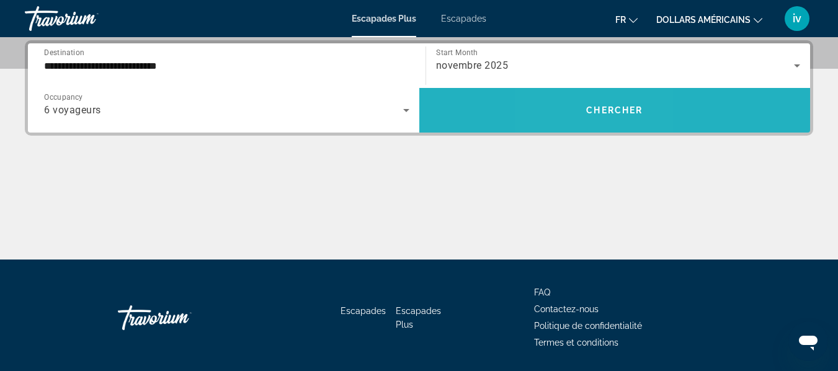
click at [585, 120] on span "Search widget" at bounding box center [614, 110] width 391 height 30
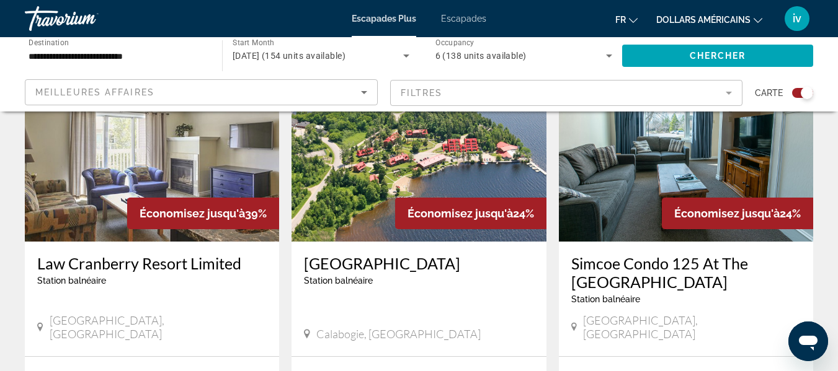
scroll to position [485, 0]
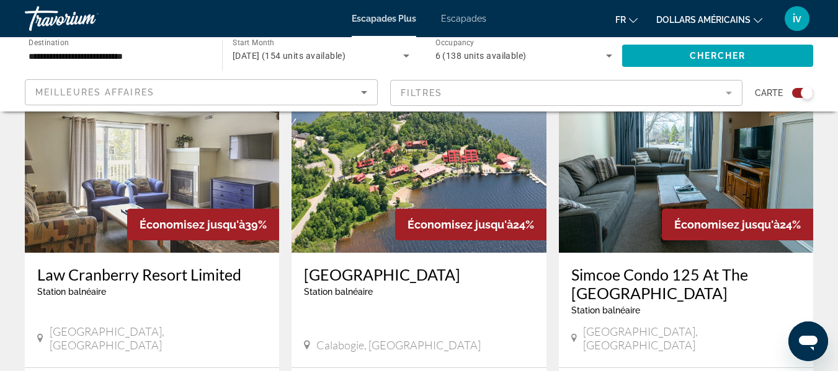
click at [401, 58] on icon "Search widget" at bounding box center [406, 55] width 15 height 15
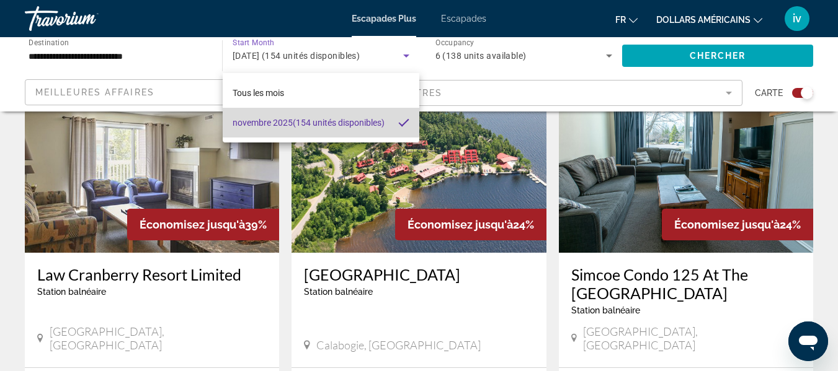
click at [389, 128] on mat-option "[DATE] (154 unités disponibles)" at bounding box center [321, 123] width 197 height 30
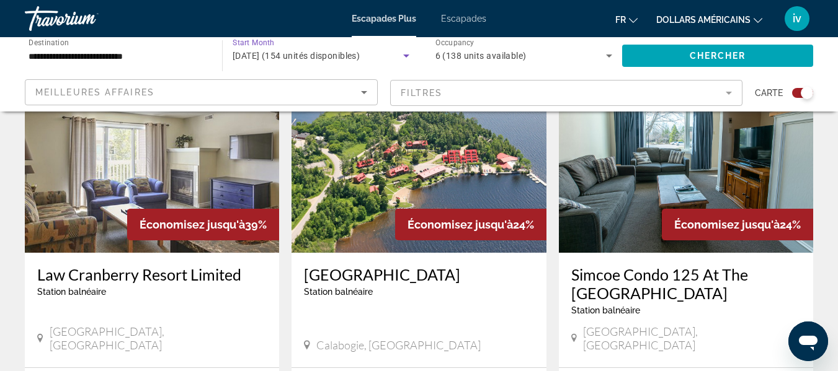
click at [287, 59] on span "[DATE] (154 unités disponibles)" at bounding box center [296, 56] width 128 height 10
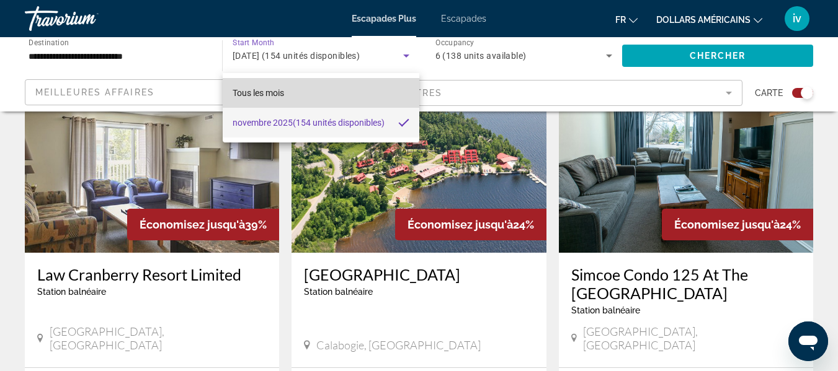
click at [267, 88] on font "Tous les mois" at bounding box center [257, 93] width 51 height 10
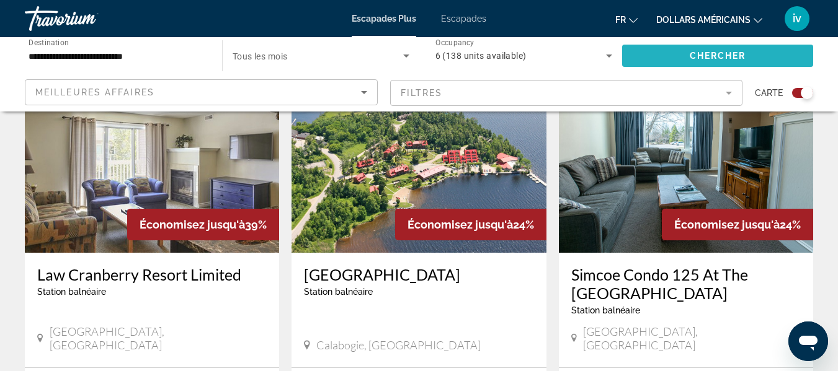
click at [712, 48] on span "Search widget" at bounding box center [717, 56] width 191 height 30
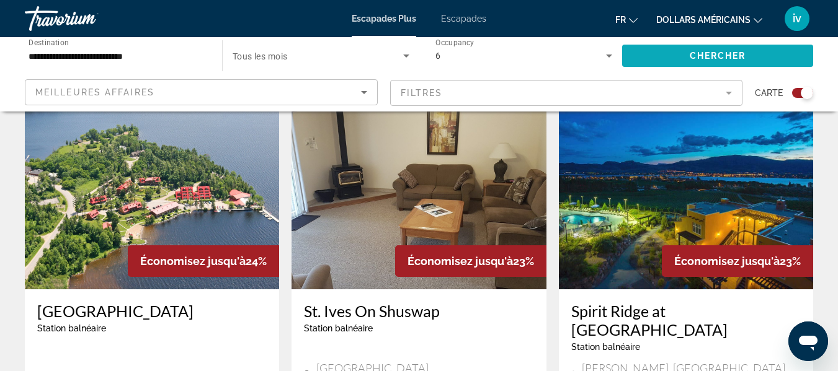
scroll to position [449, 0]
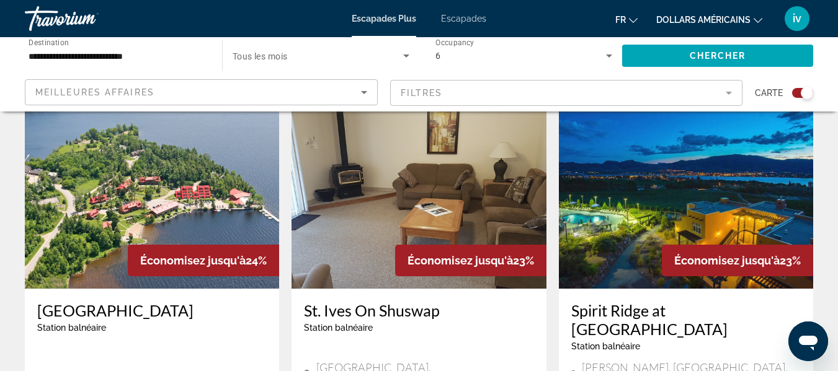
click at [159, 67] on div "**********" at bounding box center [117, 55] width 177 height 35
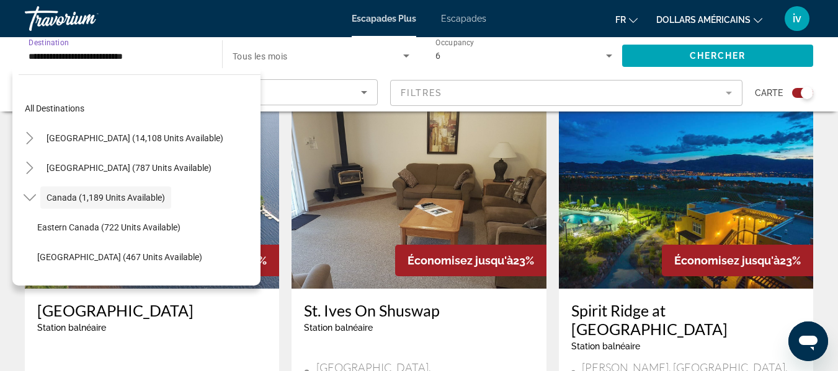
scroll to position [14, 0]
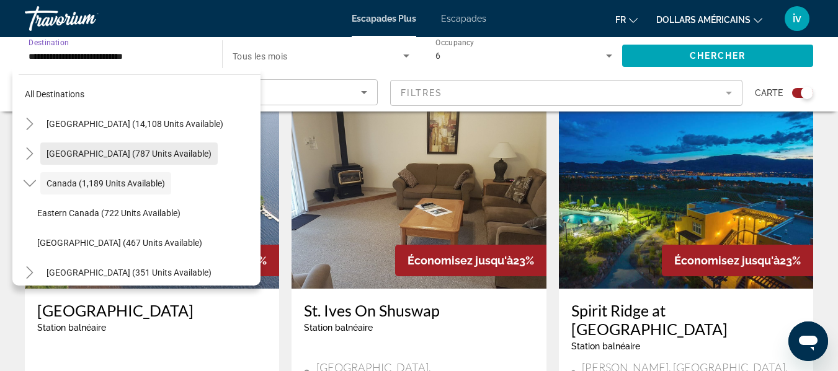
click at [111, 162] on span "Search widget" at bounding box center [128, 154] width 177 height 30
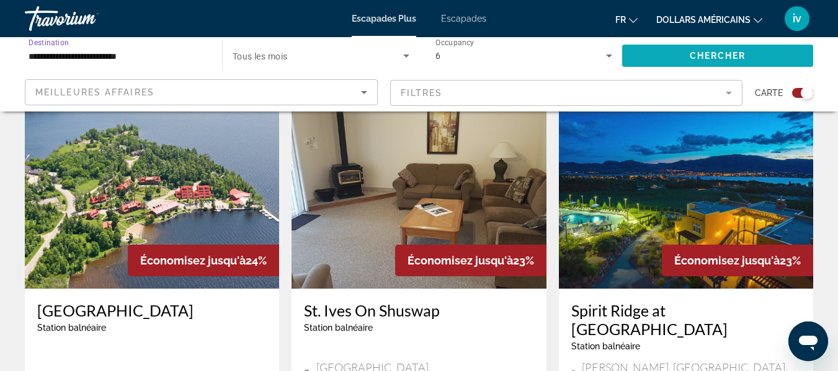
click at [698, 60] on span "Chercher" at bounding box center [717, 56] width 56 height 10
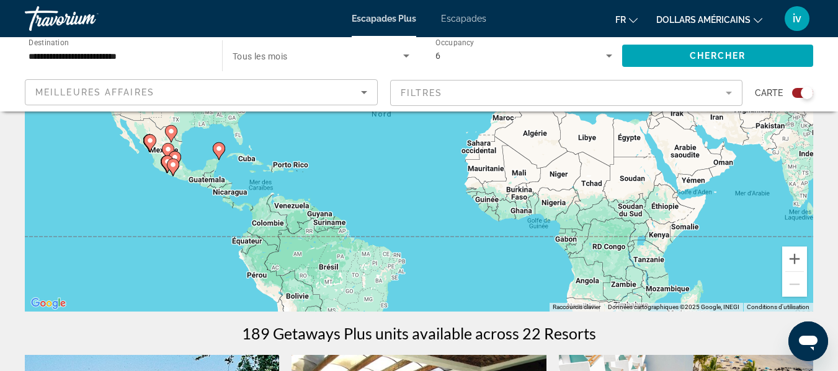
scroll to position [183, 0]
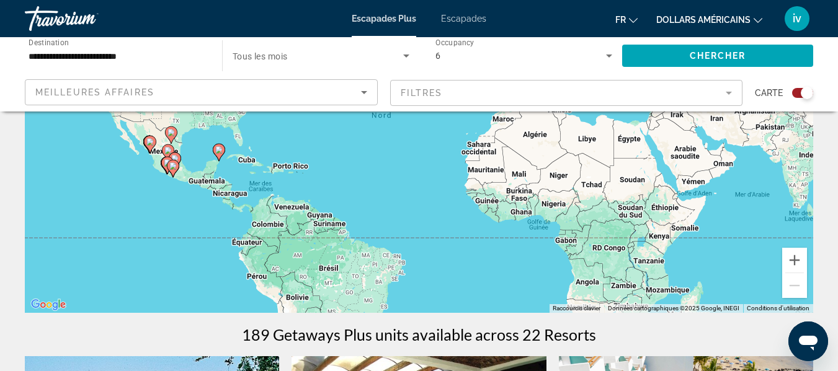
click at [177, 58] on input "**********" at bounding box center [117, 56] width 177 height 15
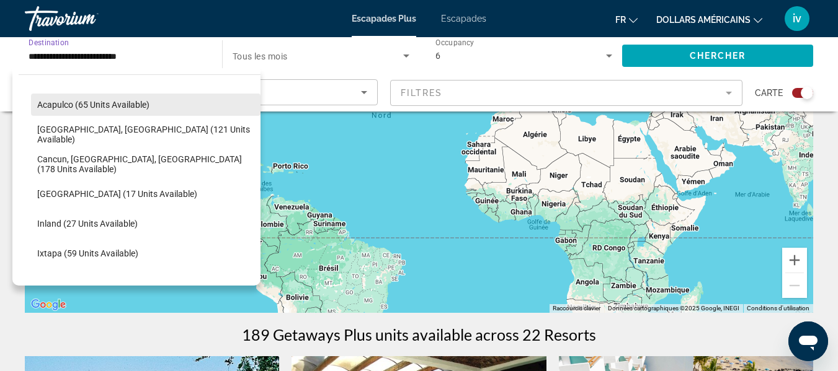
scroll to position [94, 0]
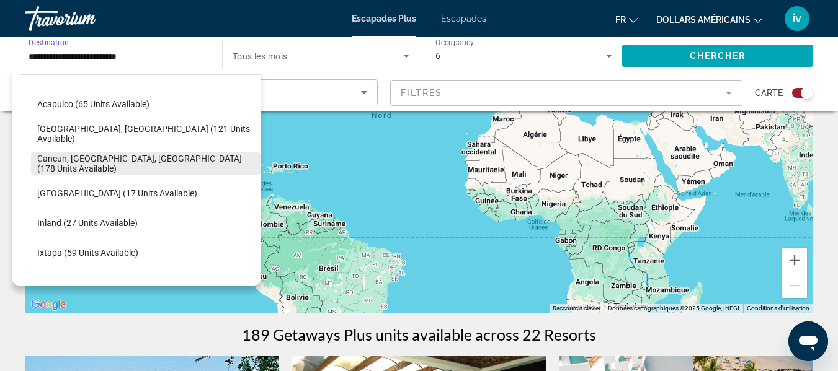
click at [107, 175] on span "Search widget" at bounding box center [145, 164] width 229 height 30
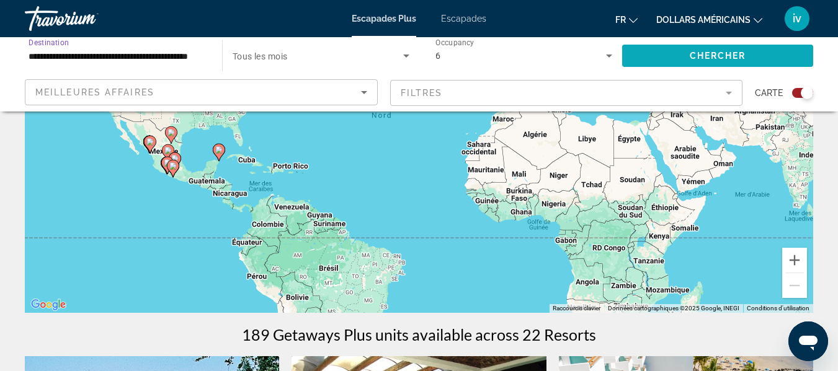
click at [728, 60] on span "Chercher" at bounding box center [717, 56] width 56 height 10
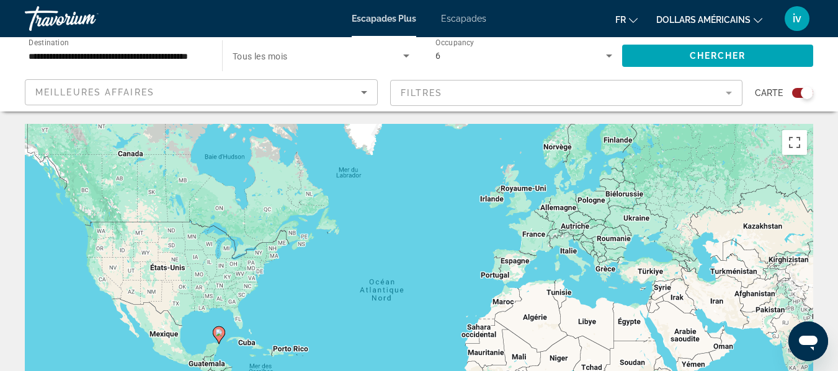
click at [403, 56] on icon "Search widget" at bounding box center [406, 55] width 15 height 15
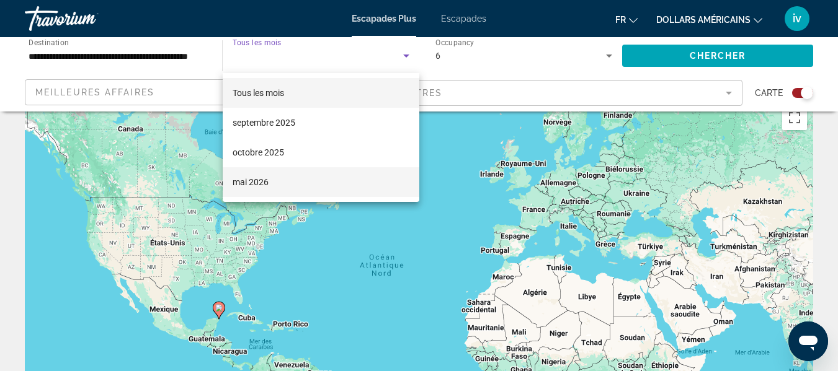
scroll to position [24, 0]
click at [242, 190] on mat-option "mai 2026" at bounding box center [321, 182] width 197 height 30
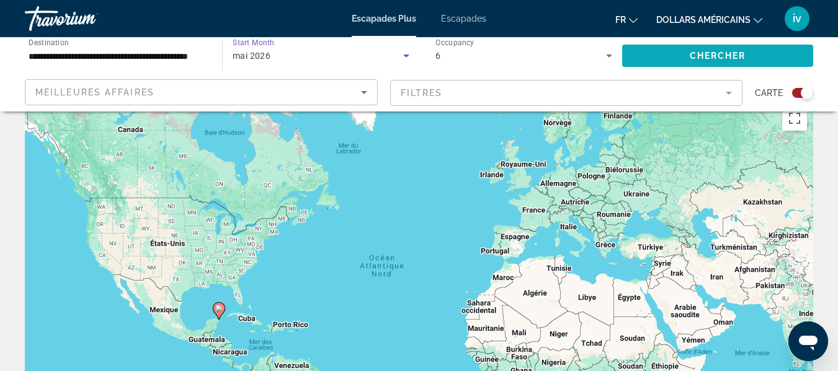
click at [728, 57] on span "Chercher" at bounding box center [717, 56] width 56 height 10
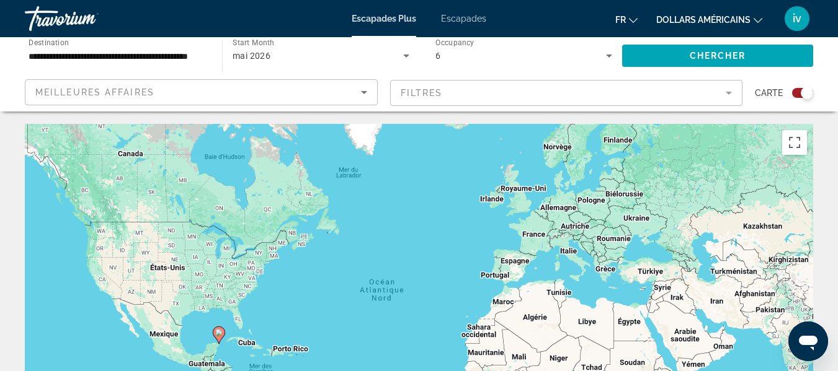
click at [105, 59] on input "**********" at bounding box center [117, 56] width 177 height 15
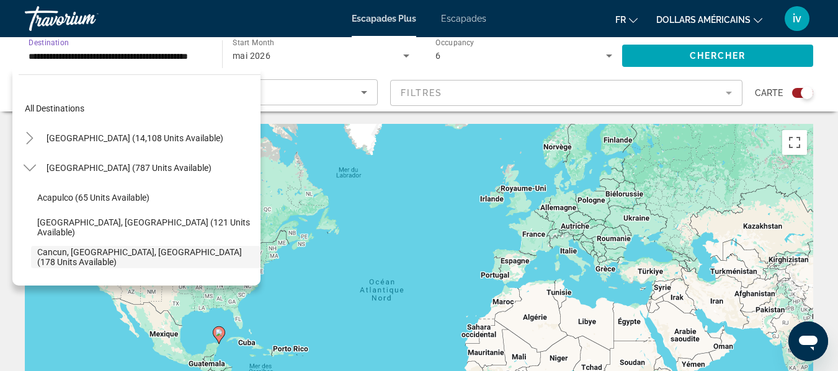
scroll to position [74, 0]
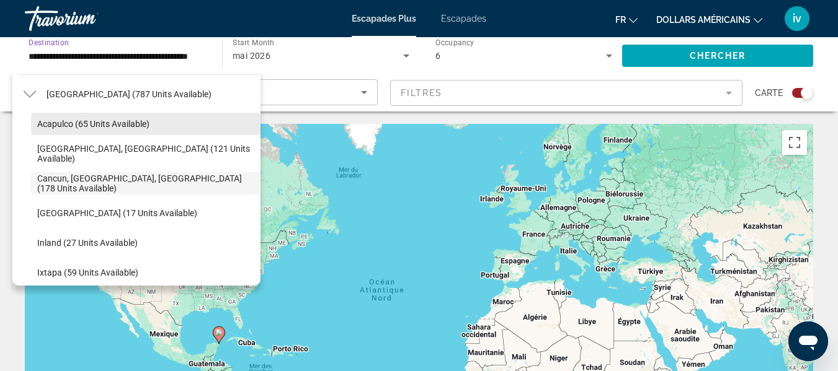
click at [54, 119] on span "Acapulco (65 units available)" at bounding box center [93, 124] width 112 height 10
type input "**********"
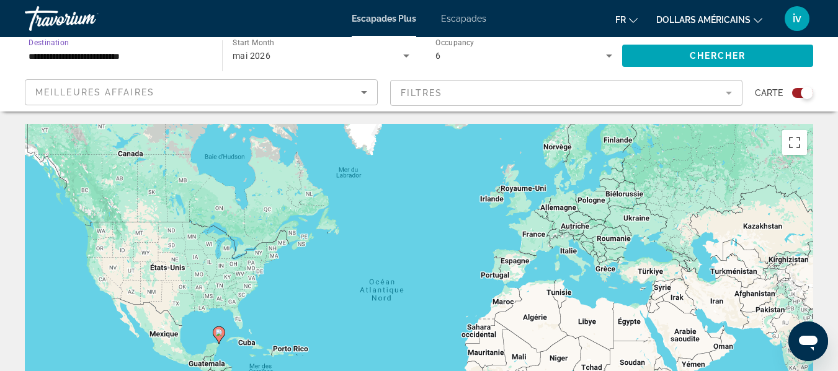
click at [297, 60] on div "mai 2026" at bounding box center [317, 55] width 170 height 15
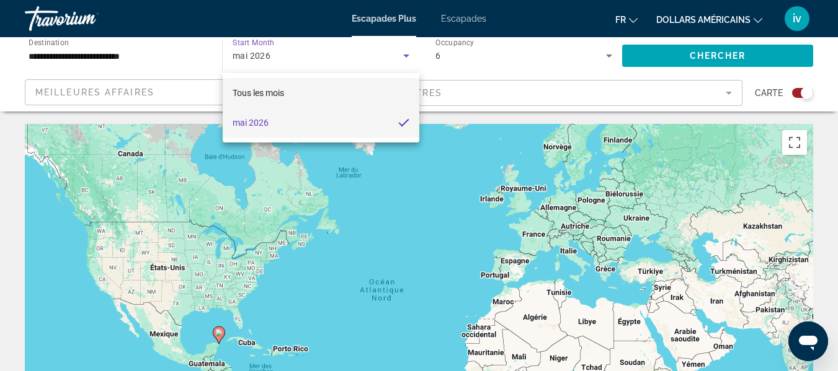
click at [258, 96] on font "Tous les mois" at bounding box center [257, 93] width 51 height 10
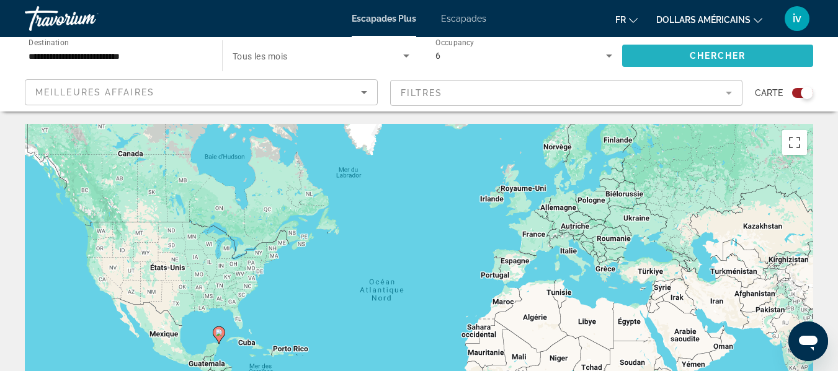
click at [659, 51] on span "Search widget" at bounding box center [717, 56] width 191 height 30
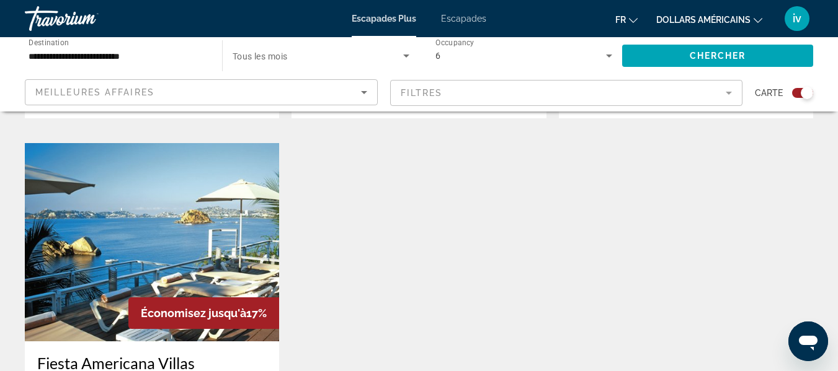
scroll to position [836, 0]
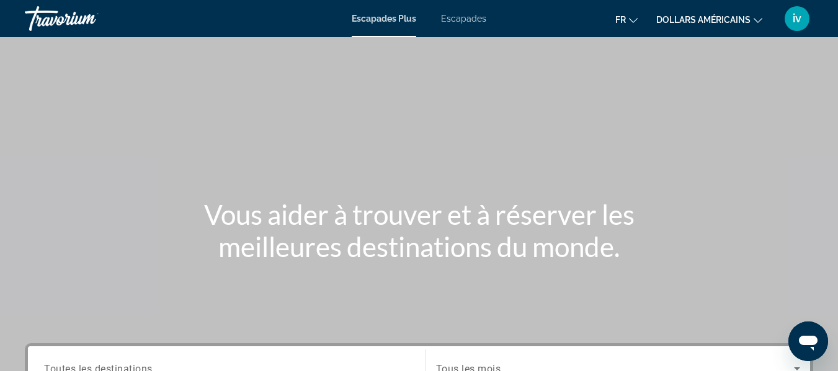
click at [454, 19] on font "Escapades" at bounding box center [463, 19] width 45 height 10
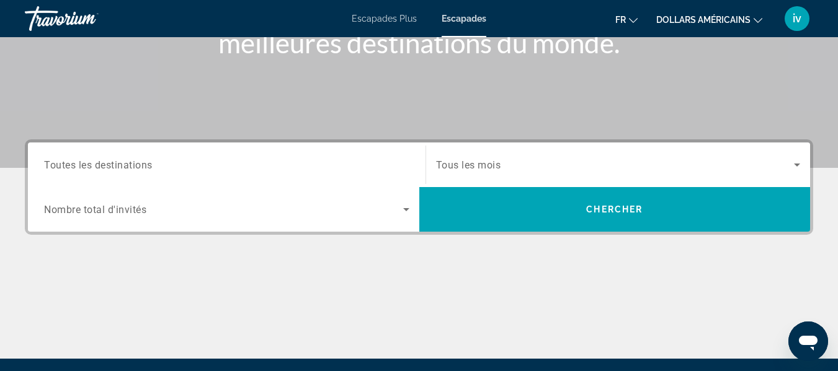
scroll to position [205, 0]
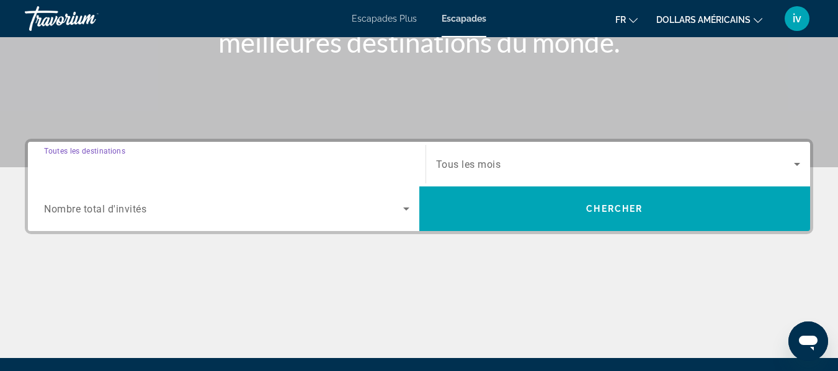
click at [263, 162] on input "Destination Toutes les destinations" at bounding box center [226, 164] width 365 height 15
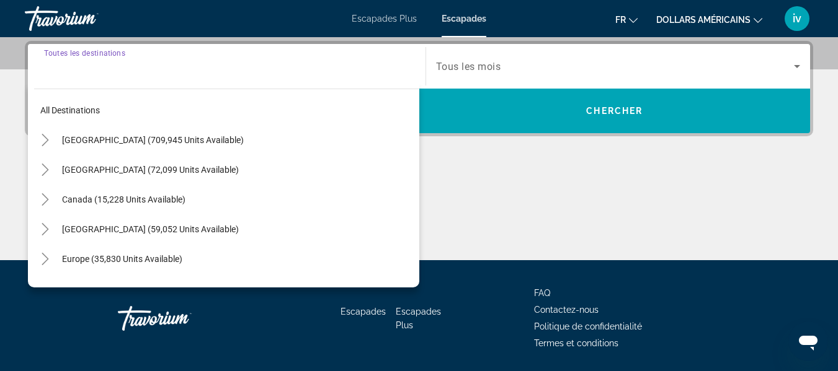
scroll to position [303, 0]
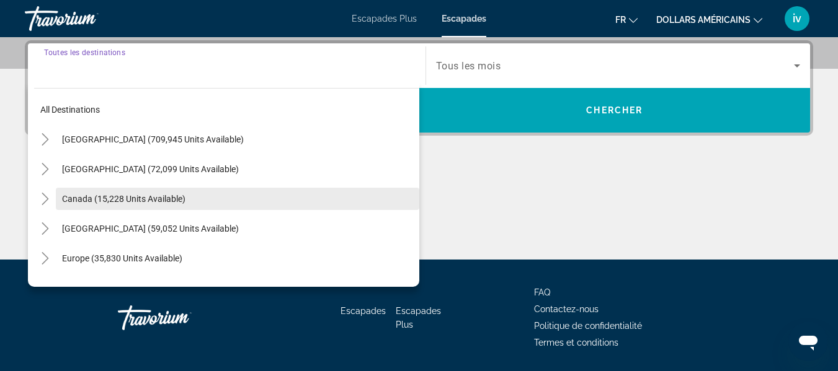
click at [125, 205] on span "Search widget" at bounding box center [237, 199] width 363 height 30
type input "**********"
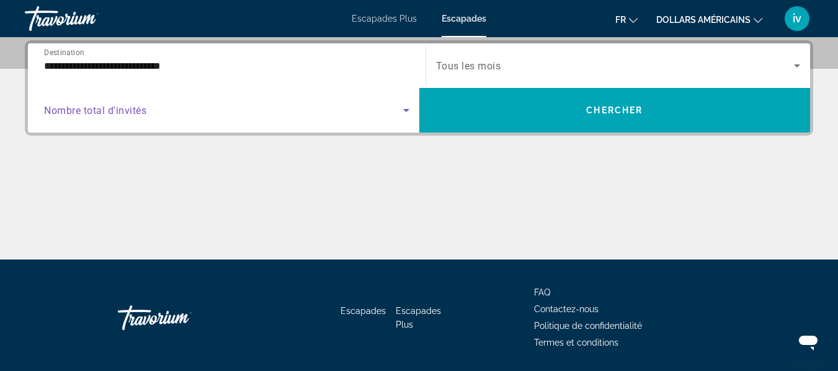
click at [409, 108] on icon "Search widget" at bounding box center [406, 110] width 15 height 15
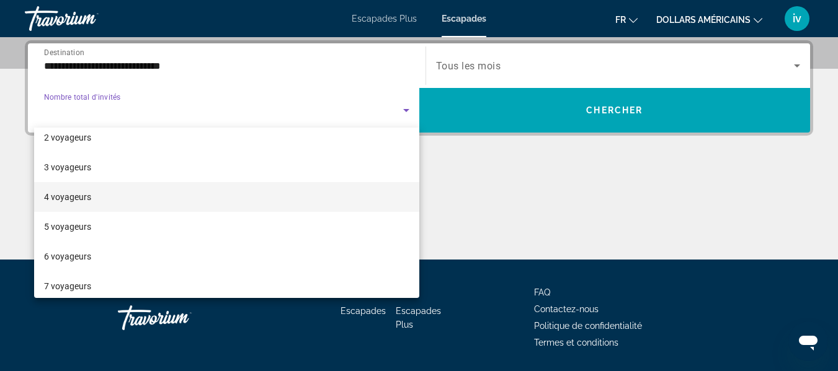
scroll to position [40, 0]
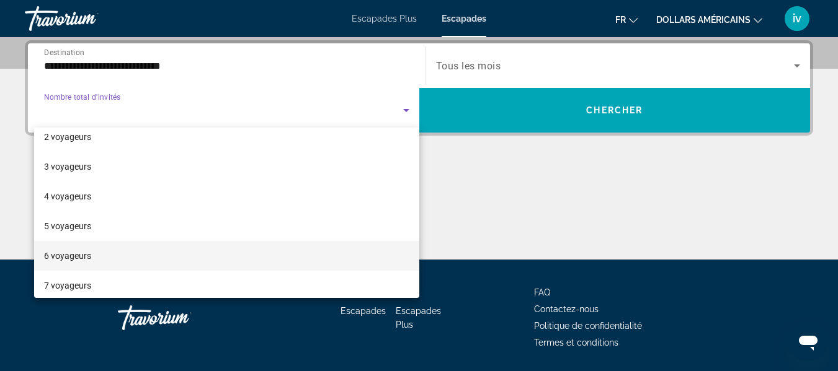
click at [110, 248] on mat-option "6 voyageurs" at bounding box center [226, 256] width 385 height 30
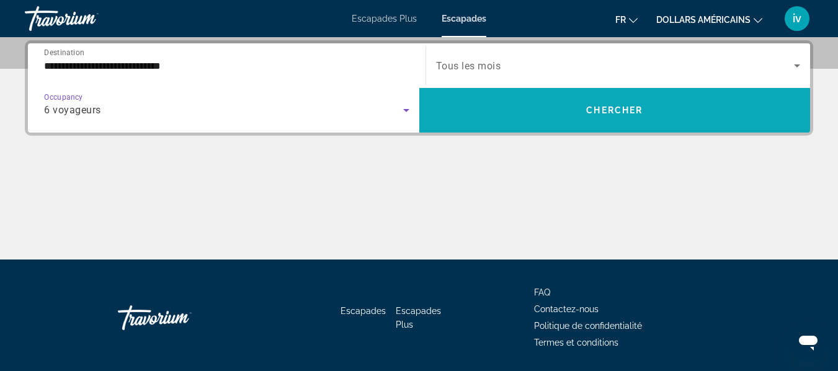
click at [622, 110] on span "Chercher" at bounding box center [614, 110] width 56 height 10
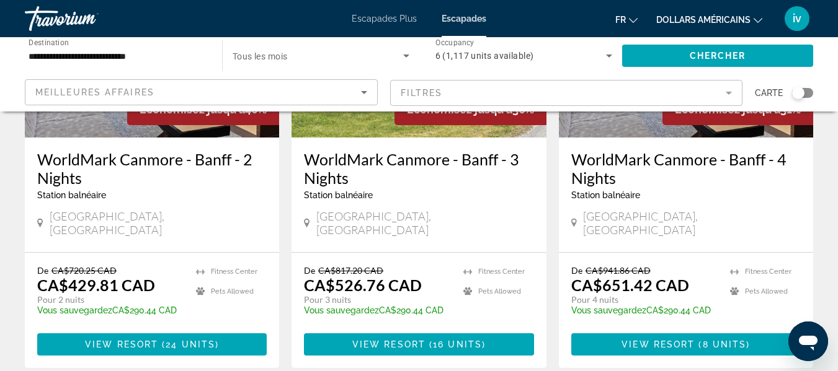
scroll to position [217, 0]
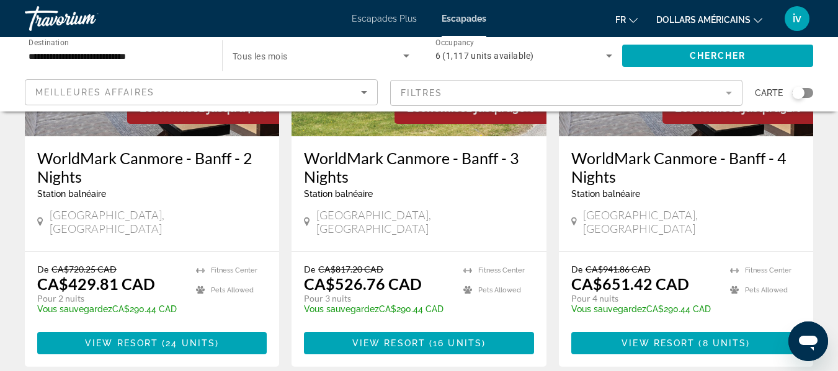
click at [166, 225] on div "WorldMark Canmore - [GEOGRAPHIC_DATA] - 2 Nights Station balnéaire - Ceci est u…" at bounding box center [152, 193] width 254 height 115
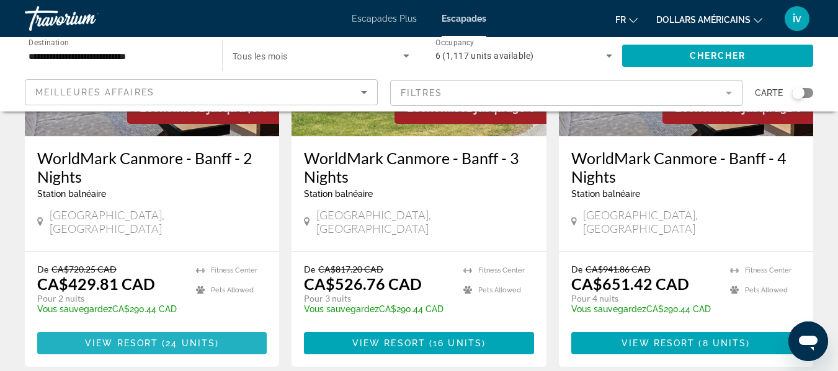
click at [169, 329] on span "Contenu principal" at bounding box center [151, 344] width 229 height 30
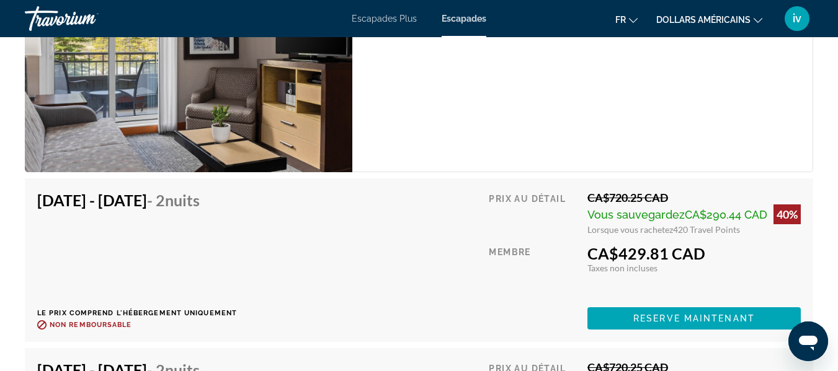
scroll to position [2608, 0]
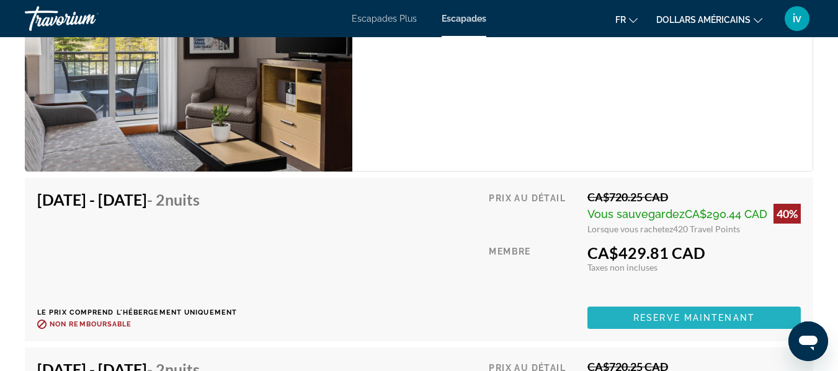
click at [727, 313] on span "Reserve maintenant" at bounding box center [694, 318] width 122 height 10
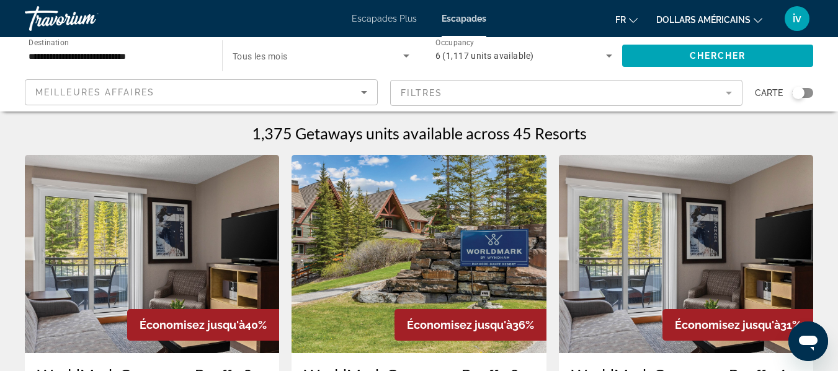
click at [467, 101] on mat-form-field "Filtres" at bounding box center [566, 93] width 353 height 26
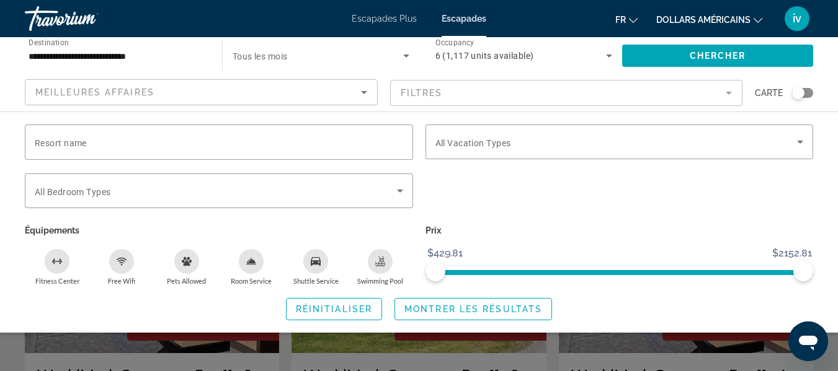
click at [730, 89] on mat-form-field "Filtres" at bounding box center [566, 93] width 353 height 26
